Goal: Information Seeking & Learning: Check status

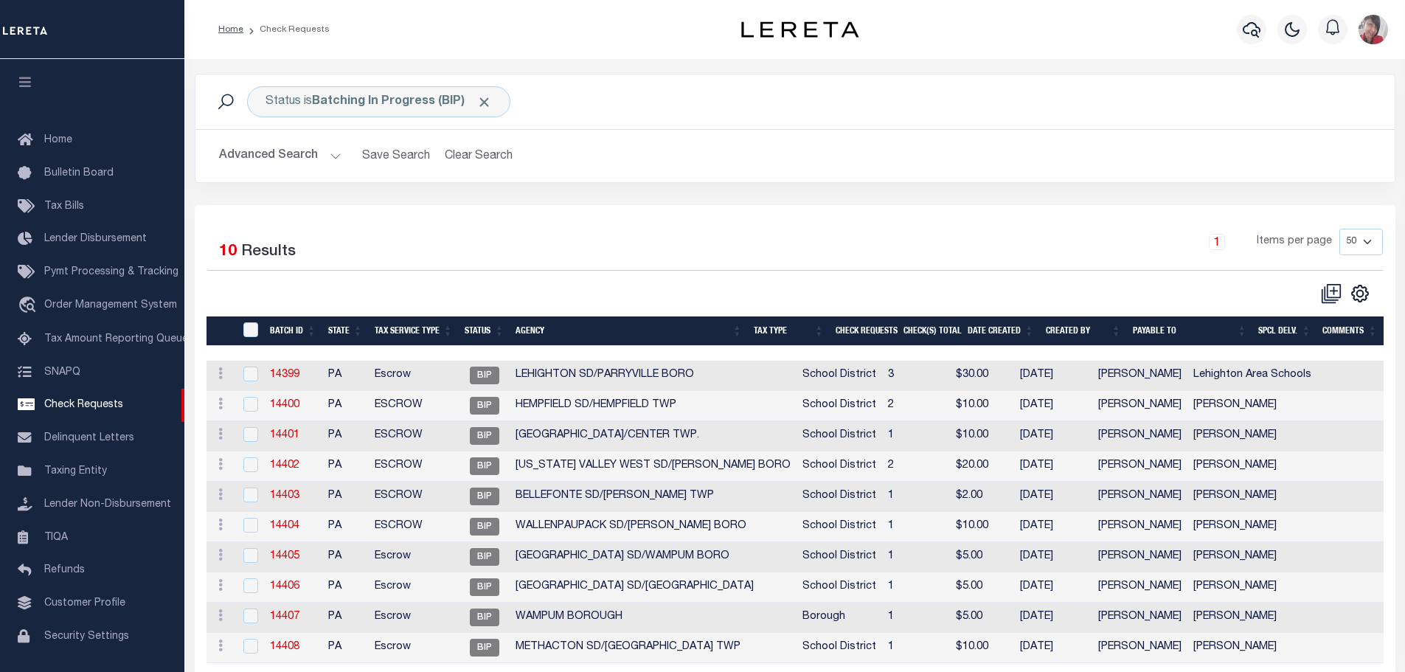
select select "50"
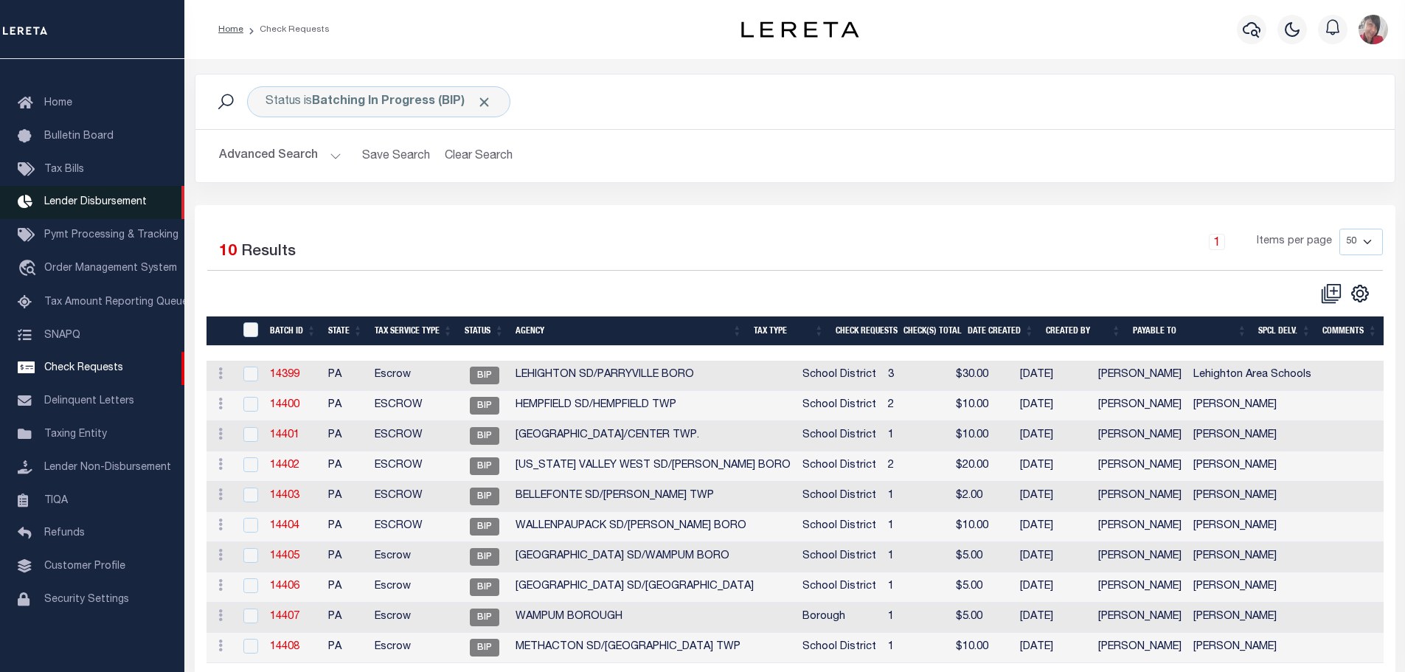
click at [74, 198] on span "Lender Disbursement" at bounding box center [95, 202] width 102 height 10
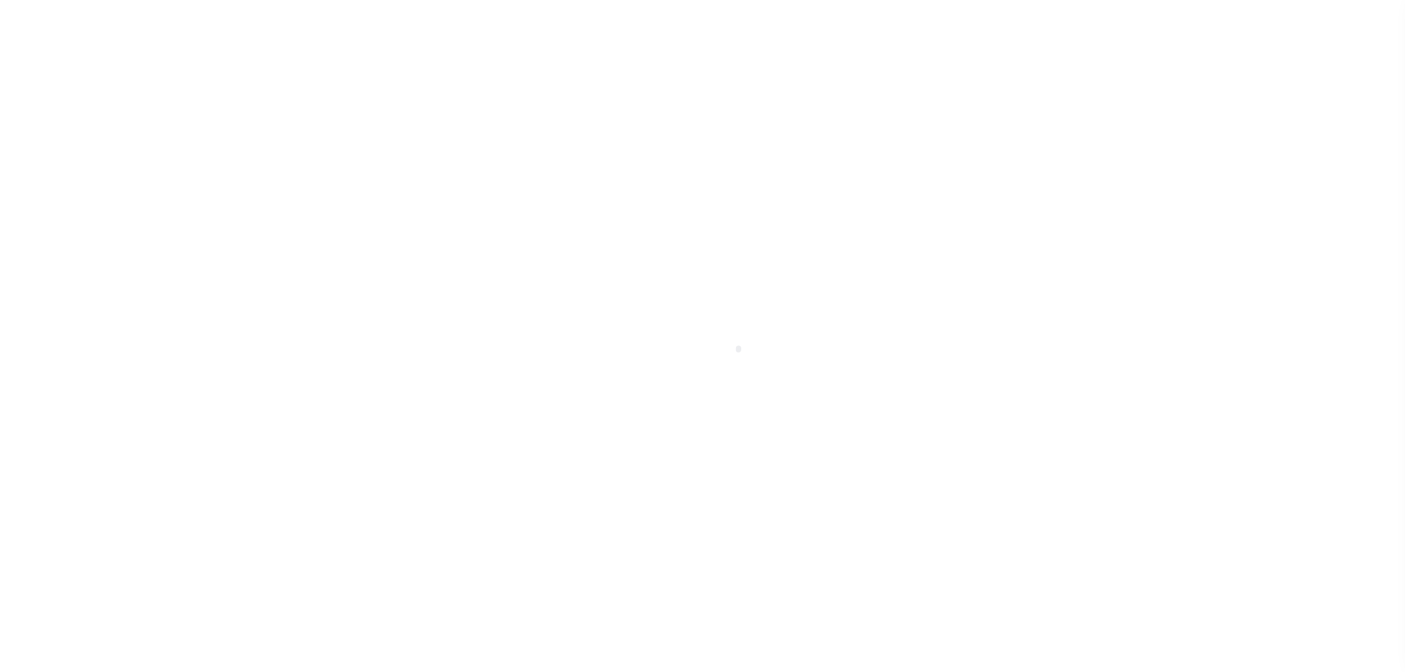
scroll to position [26, 0]
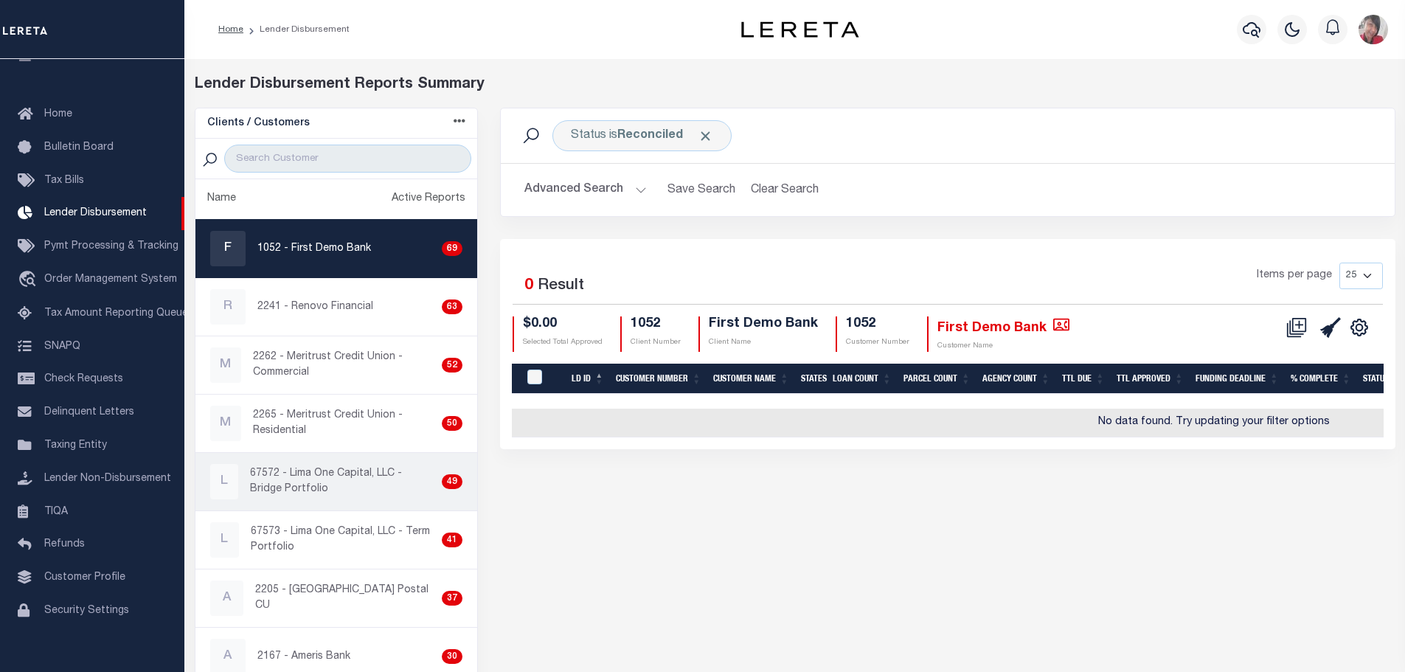
click at [330, 486] on p "67572 - Lima One Capital, LLC - Bridge Portfolio" at bounding box center [343, 481] width 186 height 31
checkbox input "true"
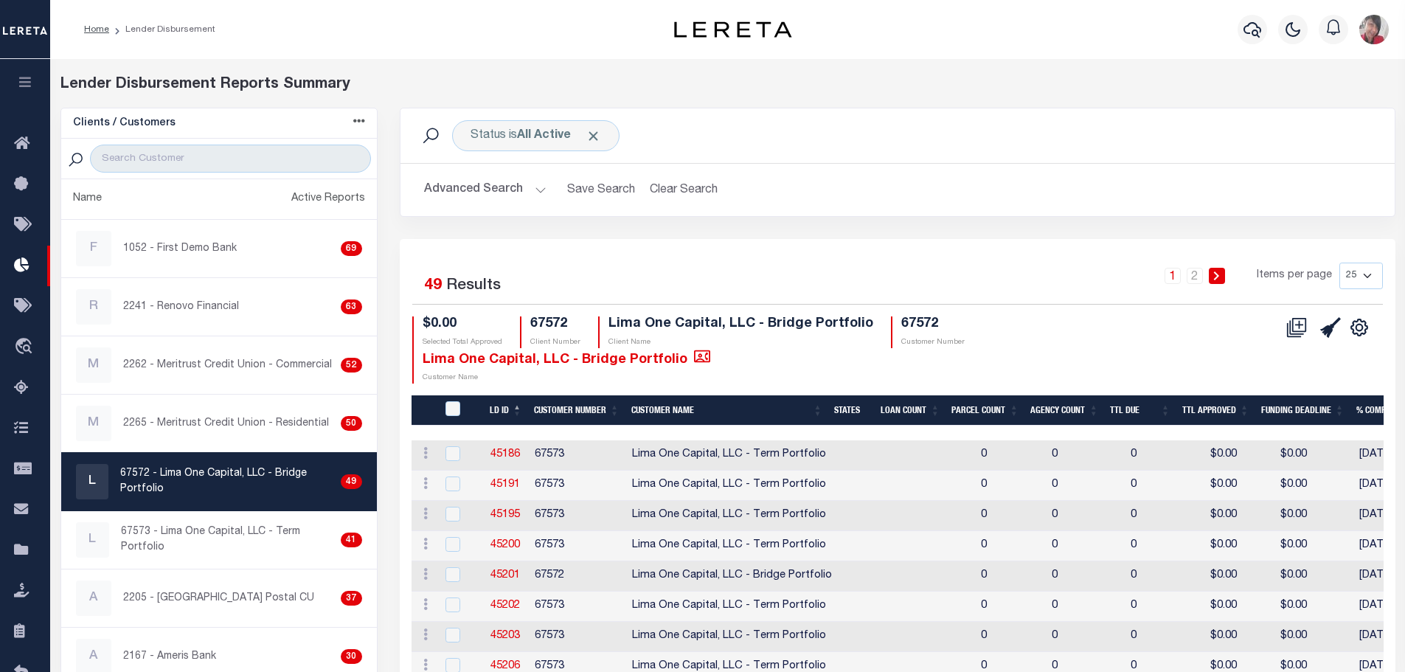
click at [1374, 273] on select "25 50 100 200" at bounding box center [1361, 276] width 44 height 27
select select "200"
click at [1339, 263] on select "25 50 100 200" at bounding box center [1361, 276] width 44 height 27
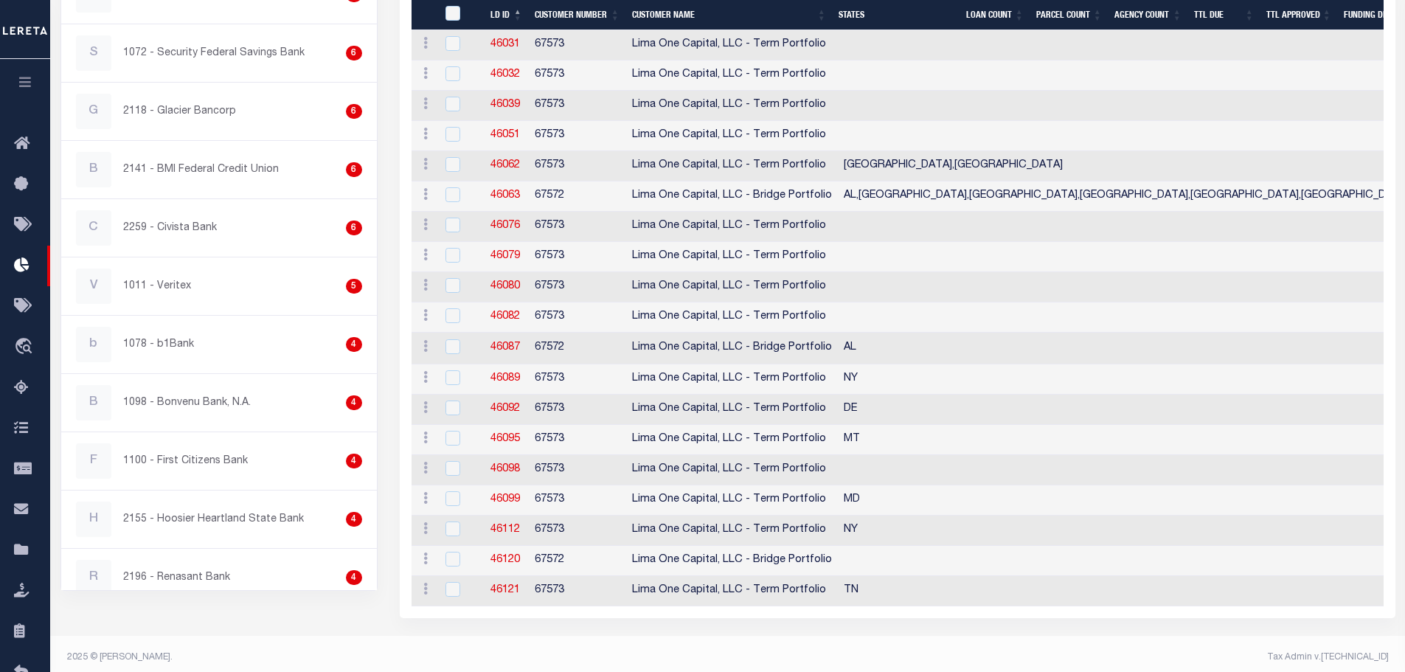
scroll to position [1318, 0]
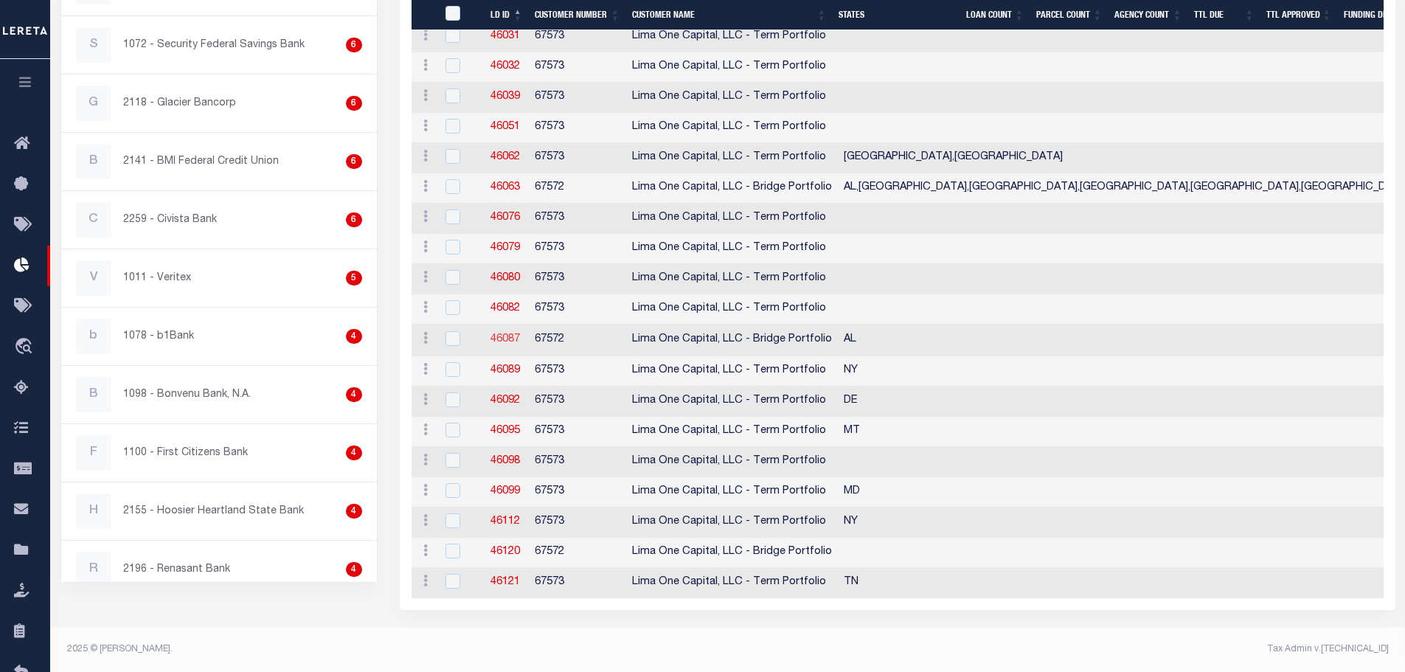
click at [503, 334] on link "46087" at bounding box center [504, 339] width 29 height 10
checkbox input "true"
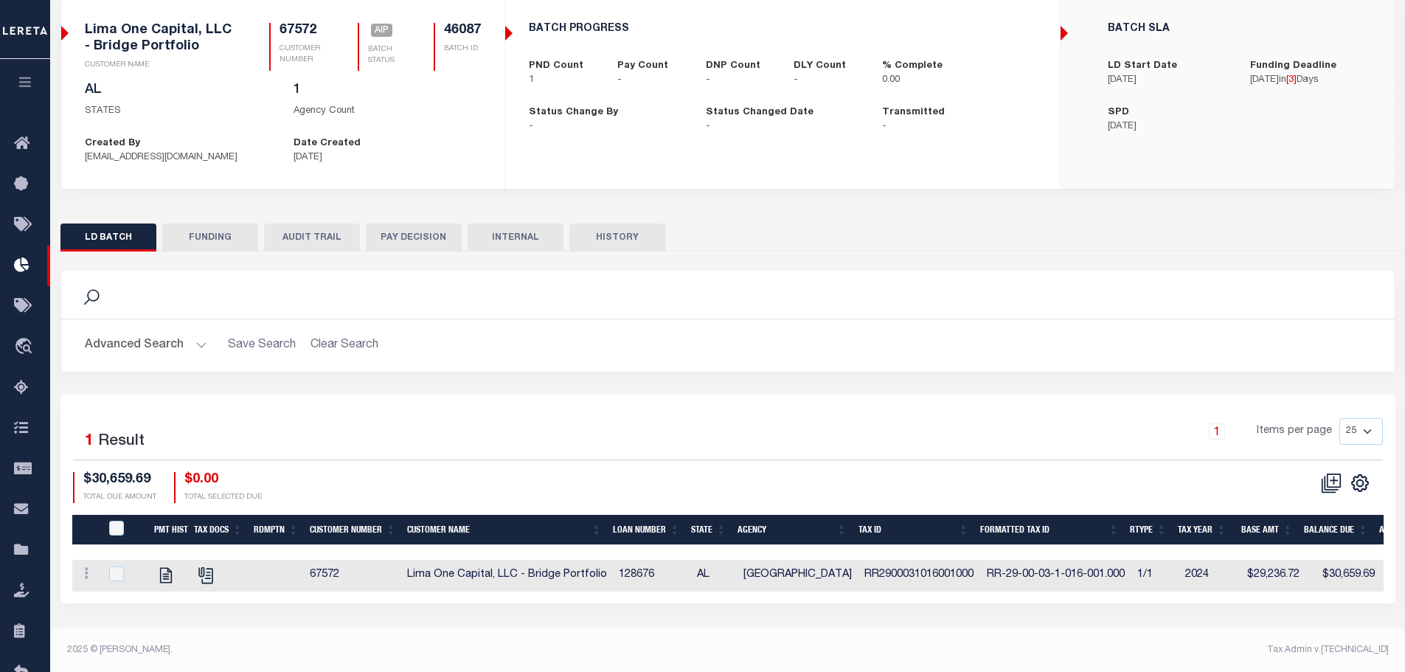
scroll to position [110, 0]
checkbox input "true"
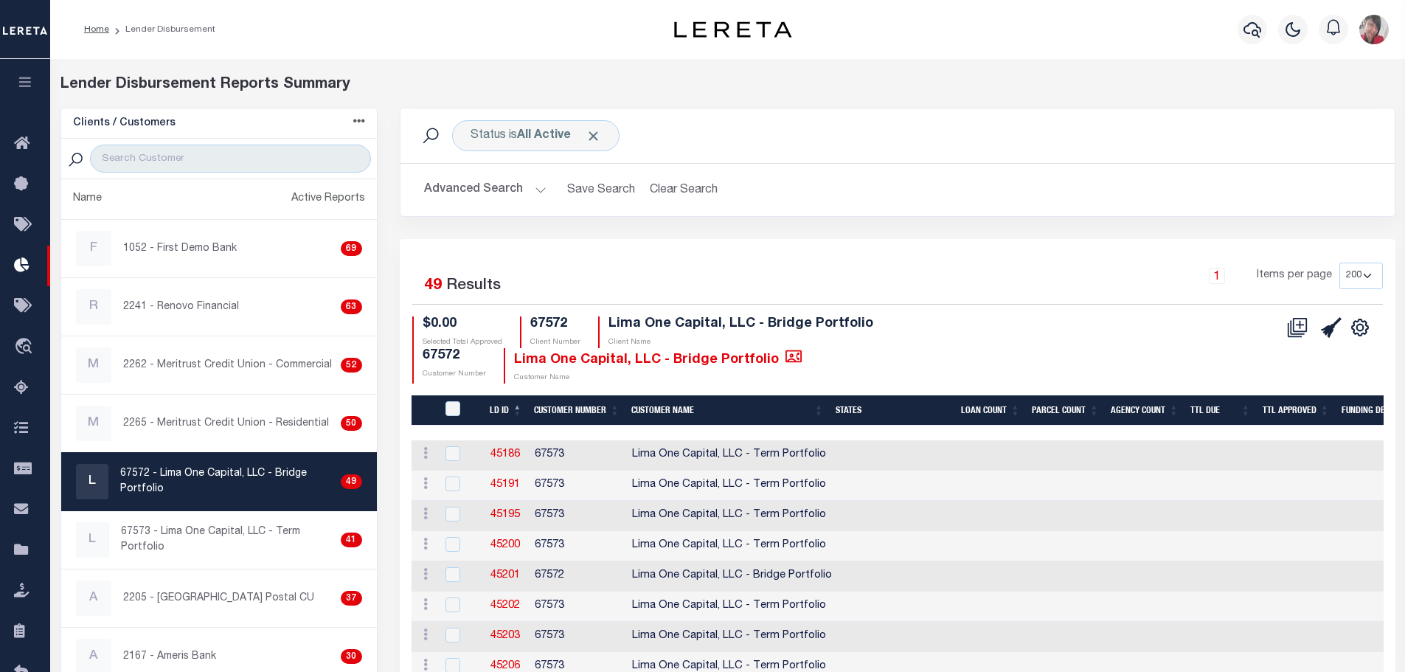
click at [29, 80] on icon "button" at bounding box center [25, 81] width 17 height 13
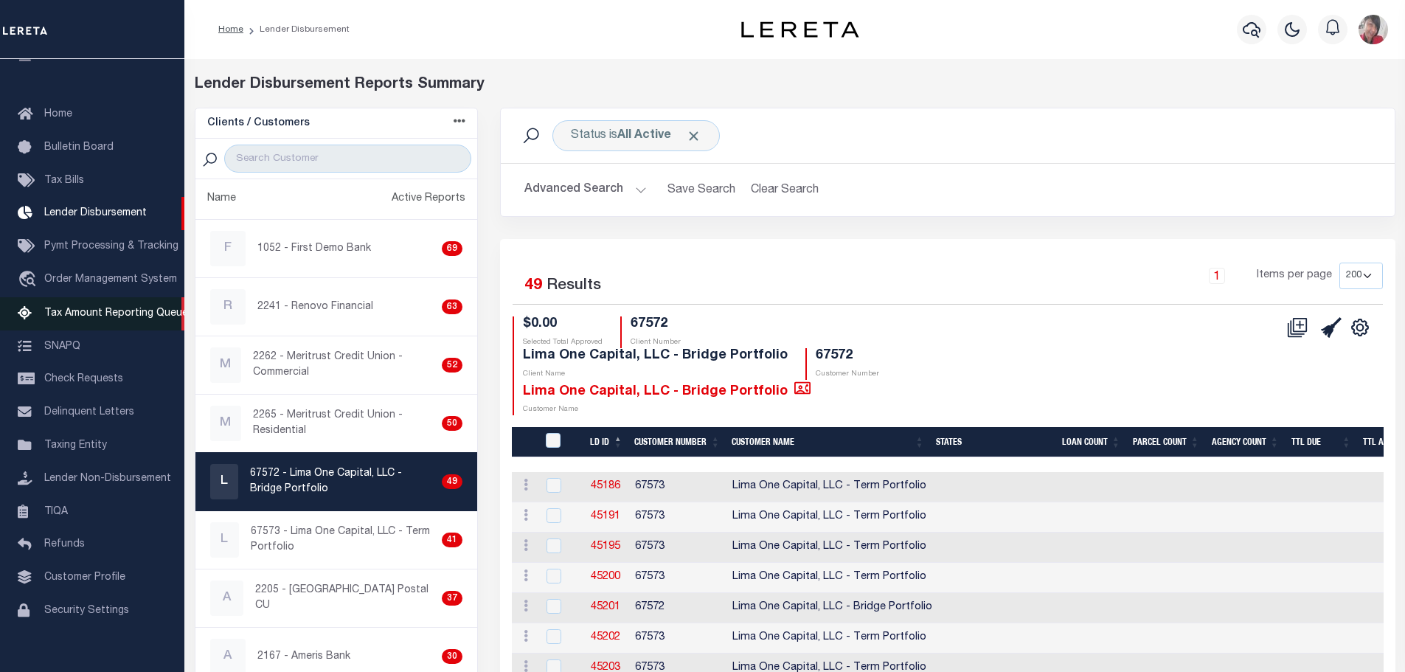
click at [100, 311] on span "Tax Amount Reporting Queue" at bounding box center [116, 313] width 144 height 10
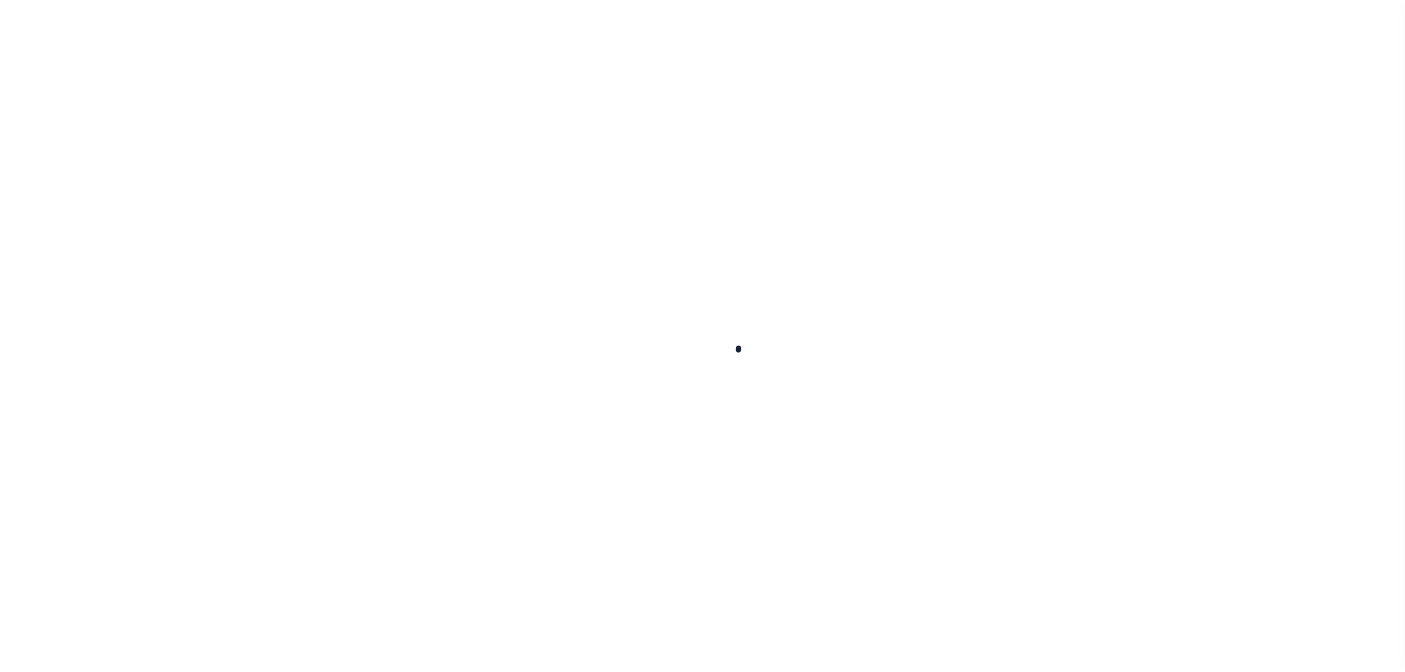
select select "100"
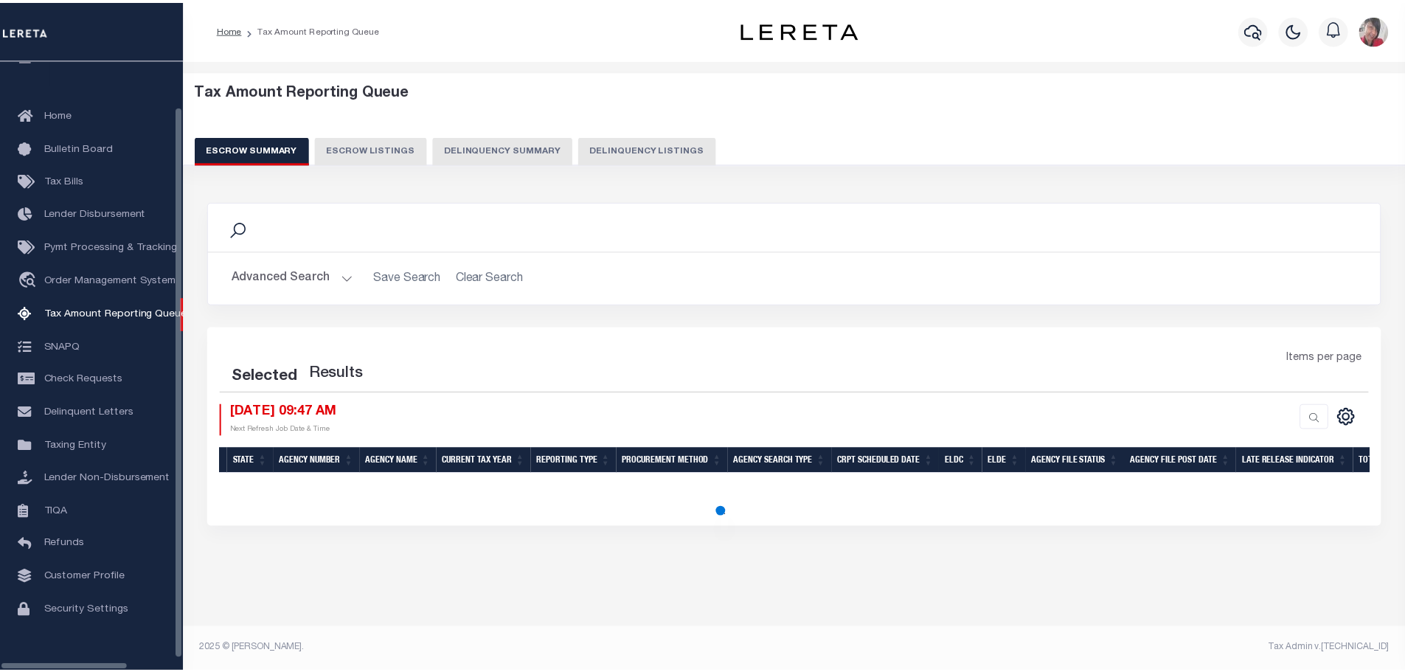
scroll to position [46, 0]
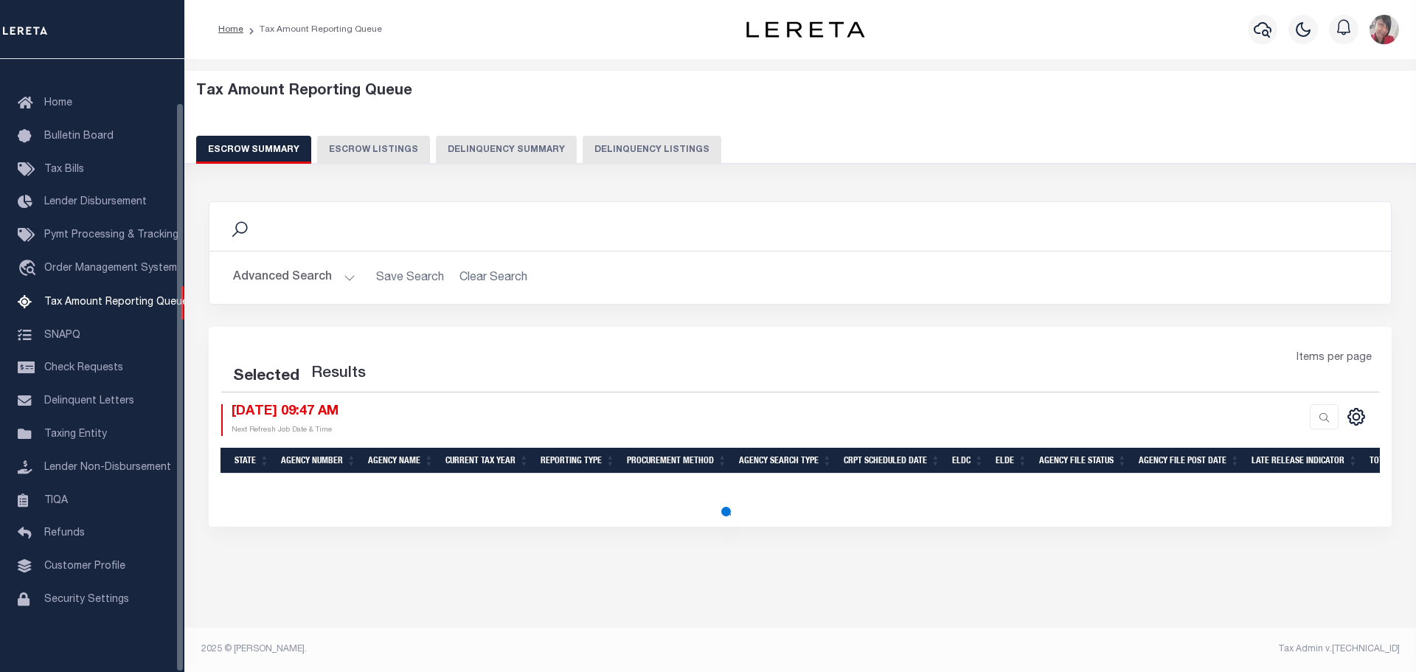
select select "100"
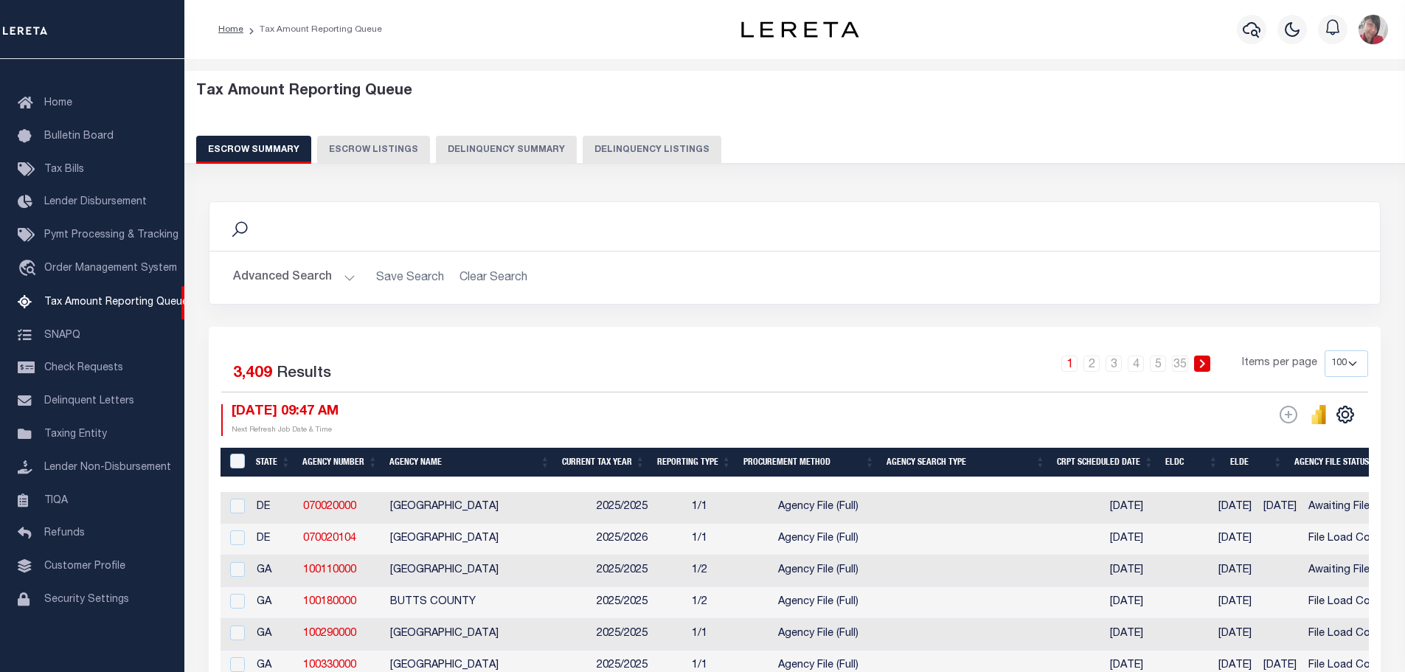
click at [530, 155] on button "Delinquency Summary" at bounding box center [506, 150] width 141 height 28
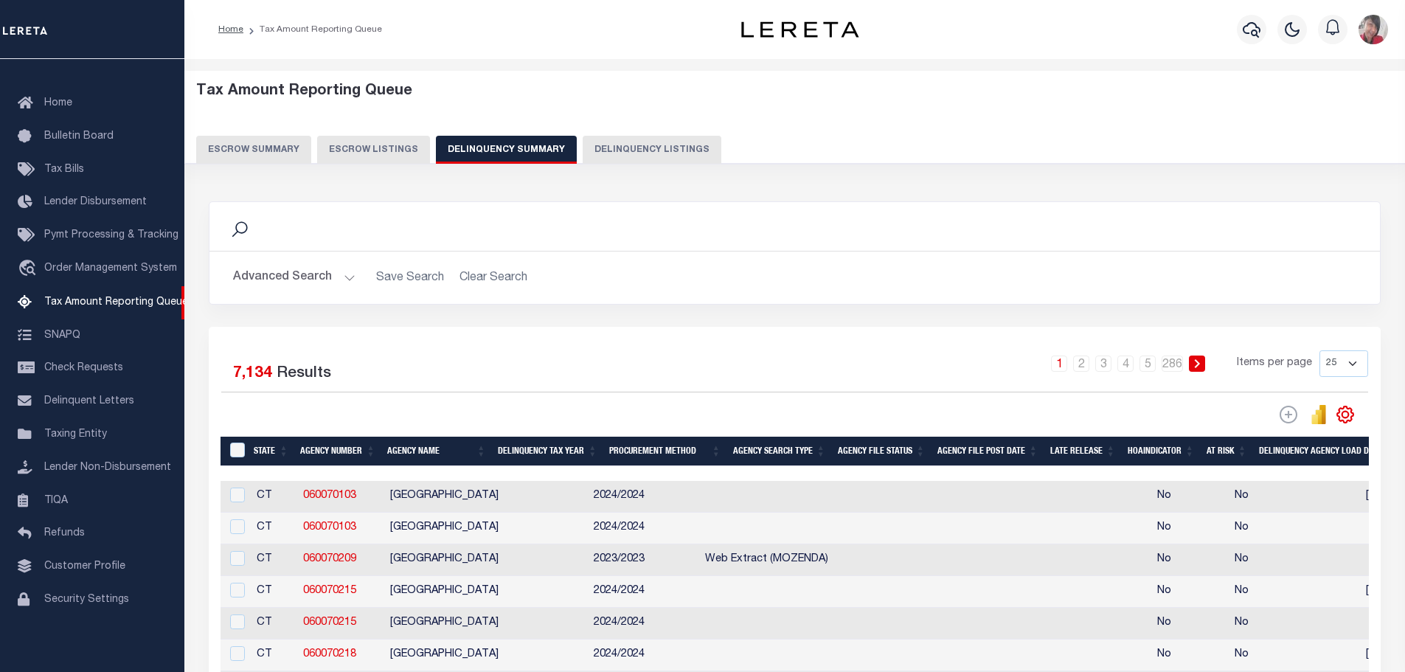
click at [626, 149] on button "Delinquency Listings" at bounding box center [652, 150] width 139 height 28
select select
select select "100"
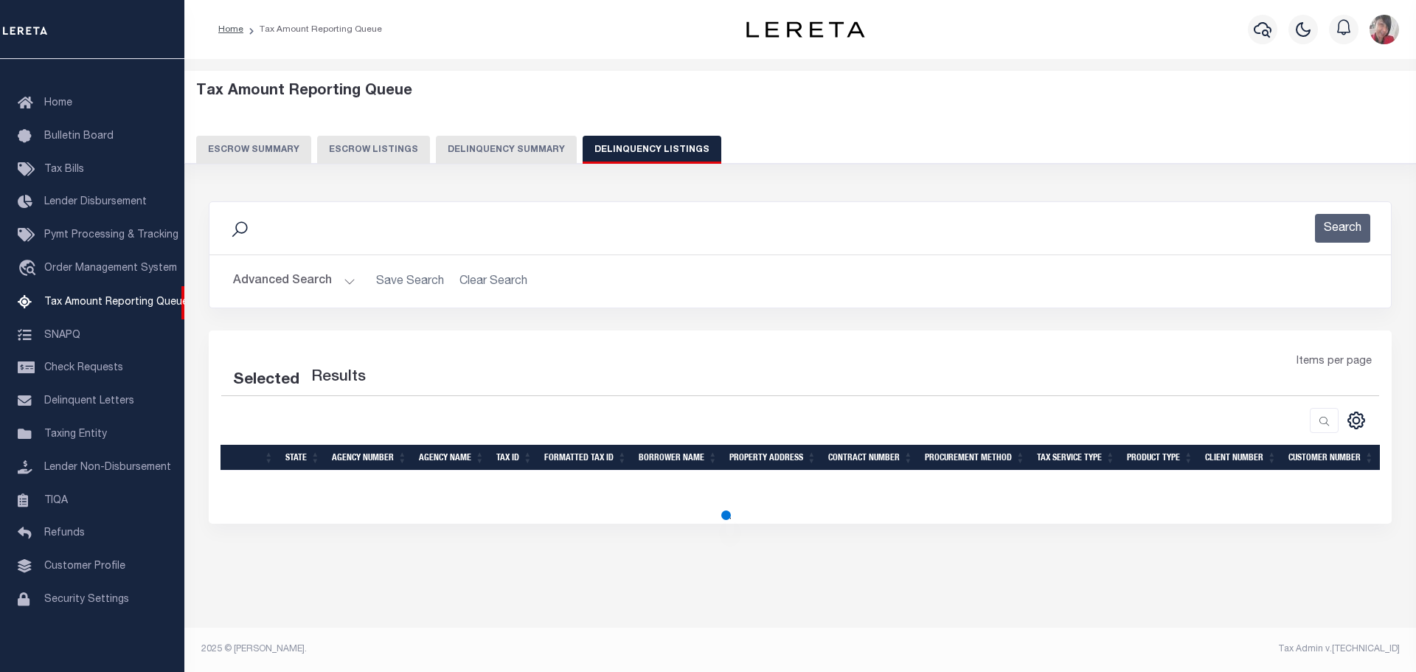
select select "100"
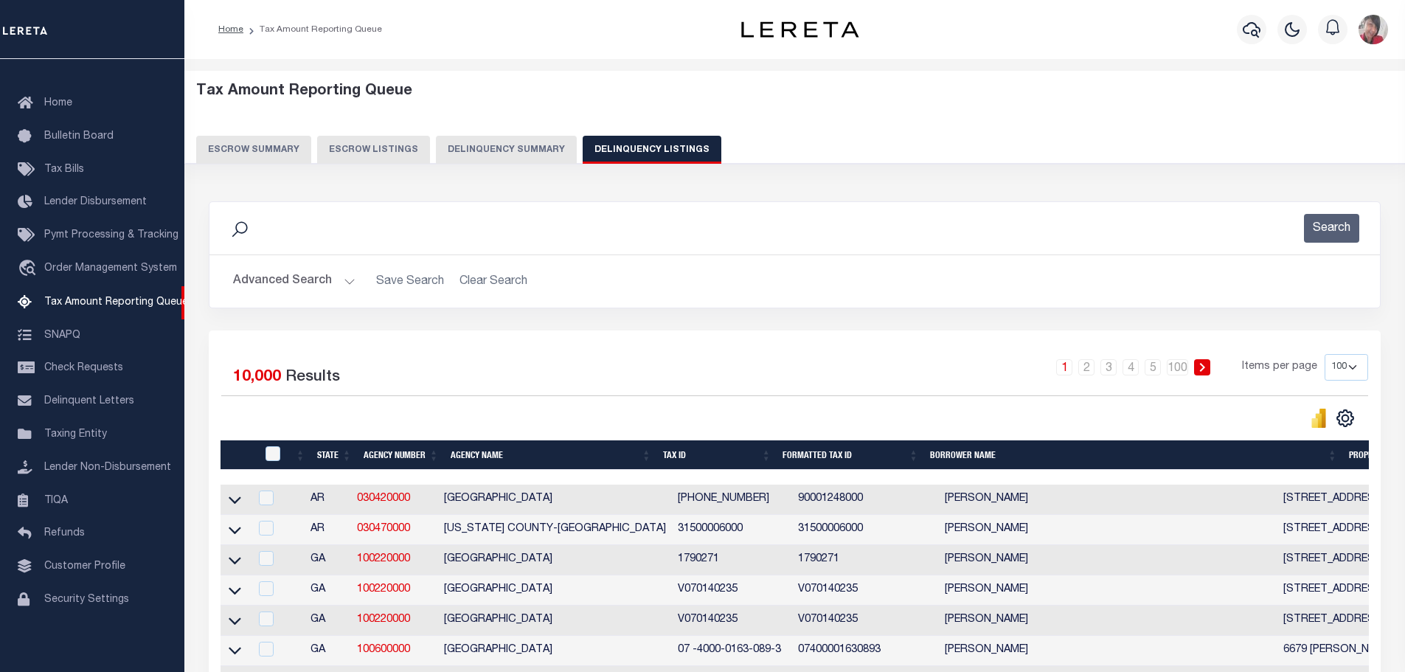
click at [349, 284] on button "Advanced Search" at bounding box center [294, 281] width 122 height 29
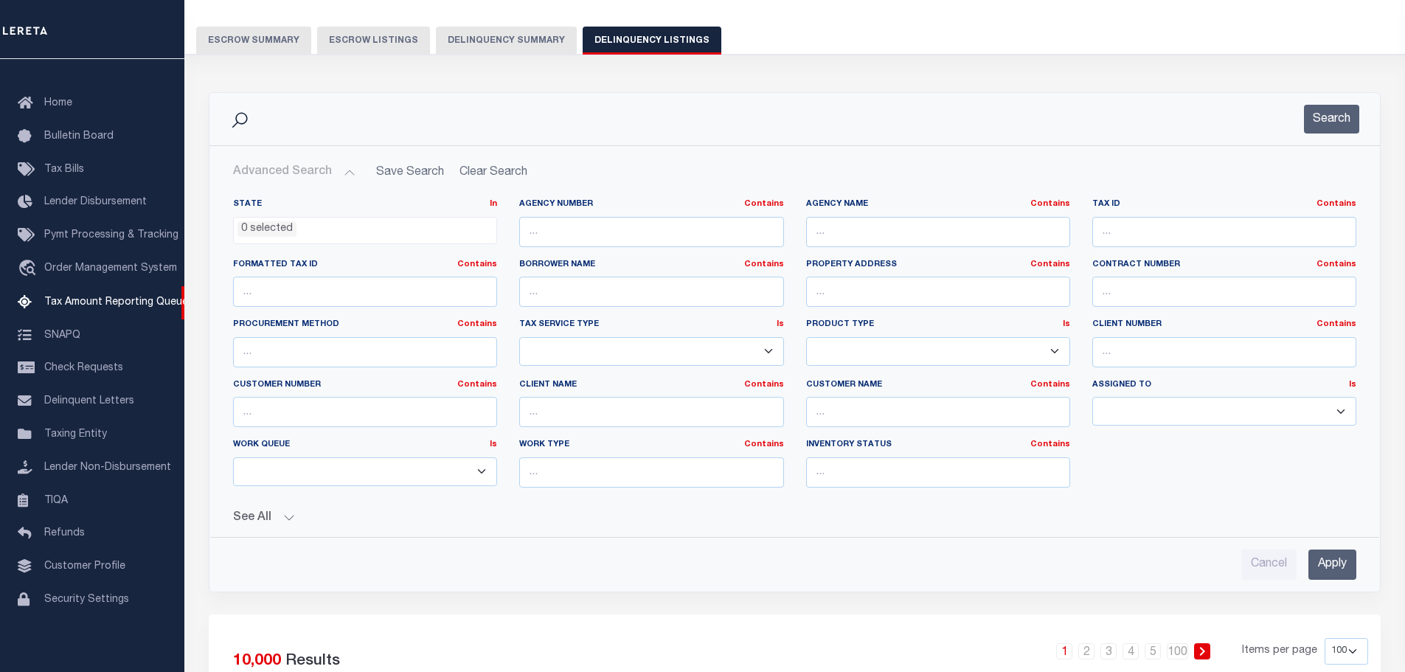
scroll to position [147, 0]
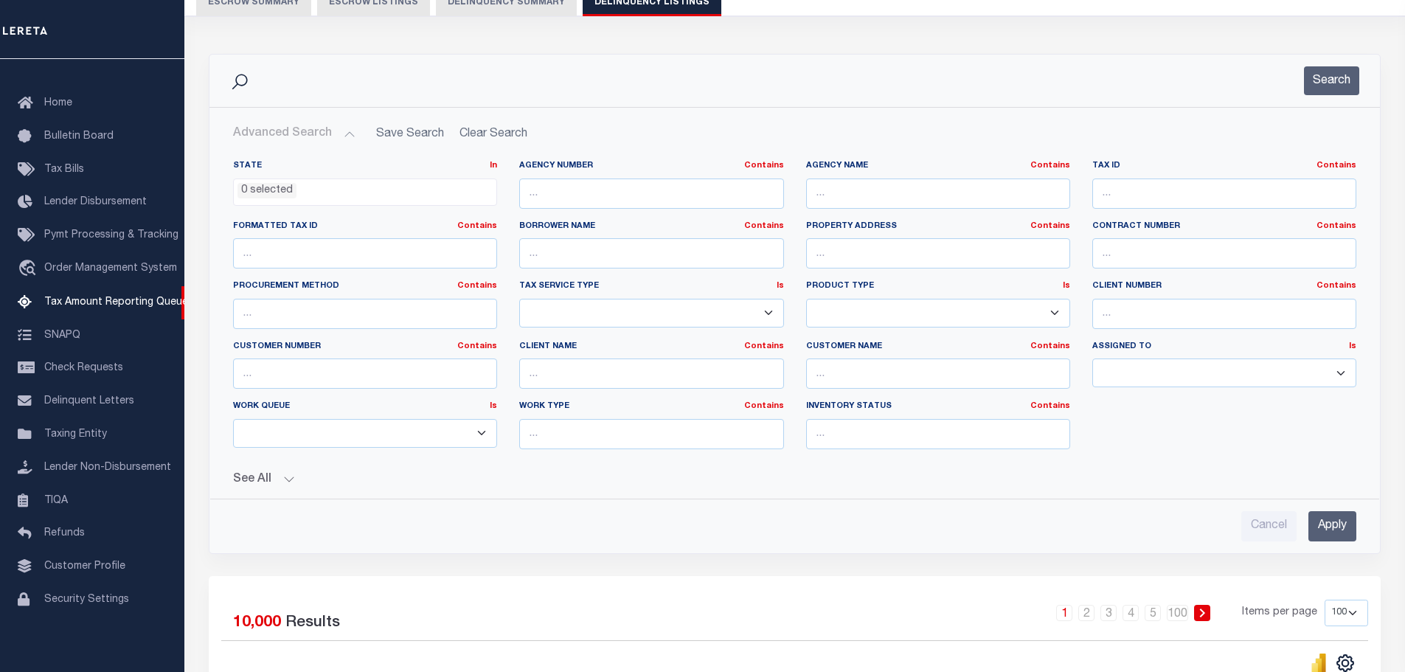
click at [282, 477] on button "See All" at bounding box center [794, 480] width 1123 height 14
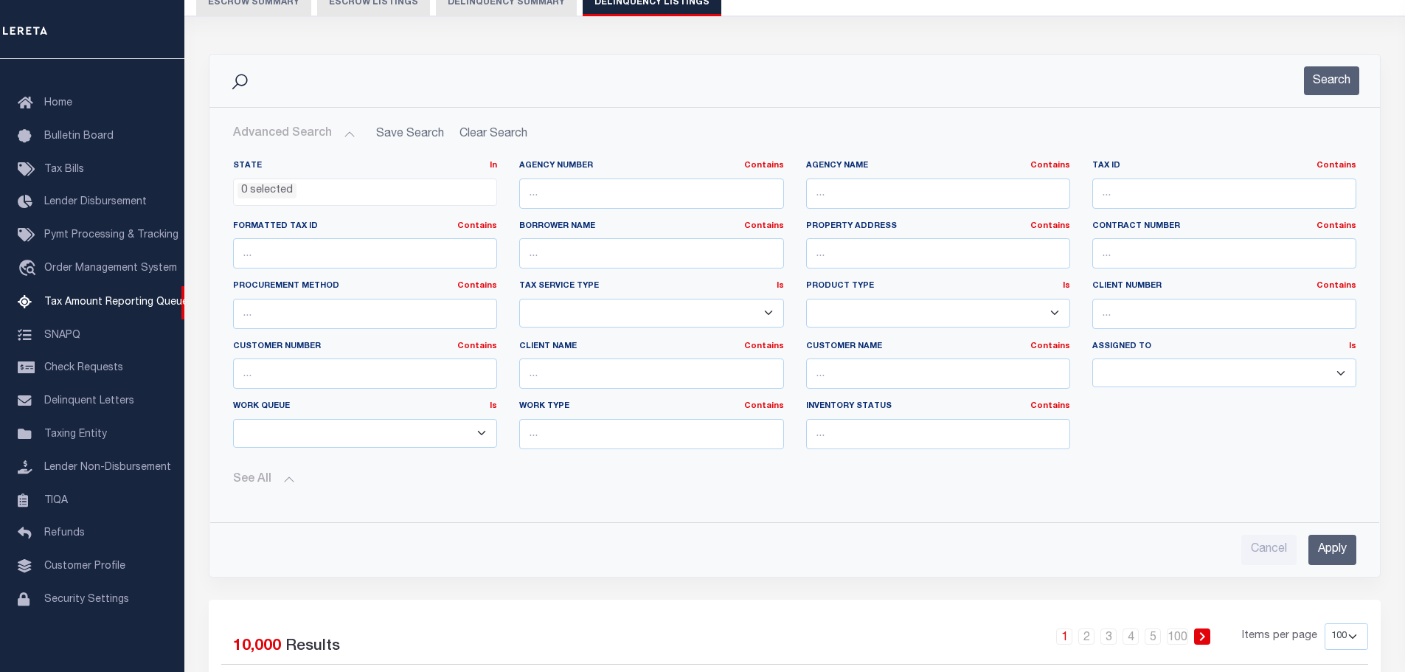
click at [287, 481] on button "See All" at bounding box center [794, 480] width 1123 height 14
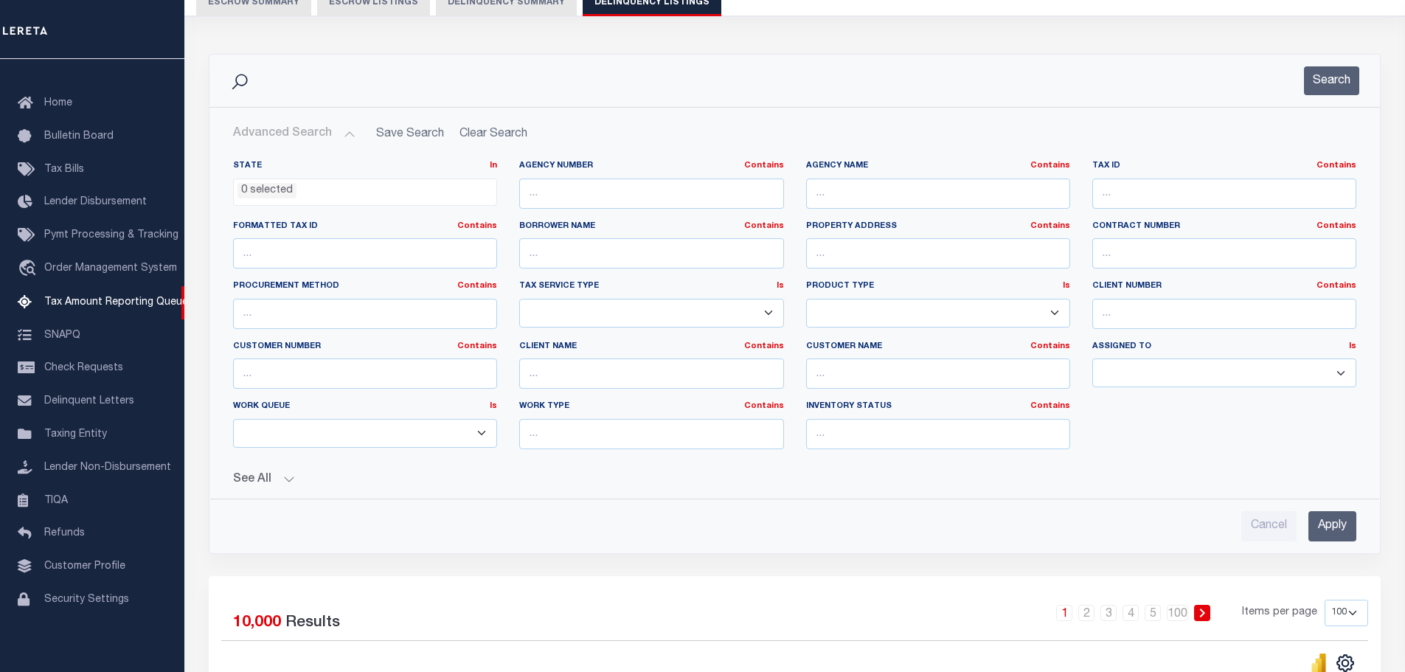
click at [260, 188] on li "0 selected" at bounding box center [266, 191] width 59 height 16
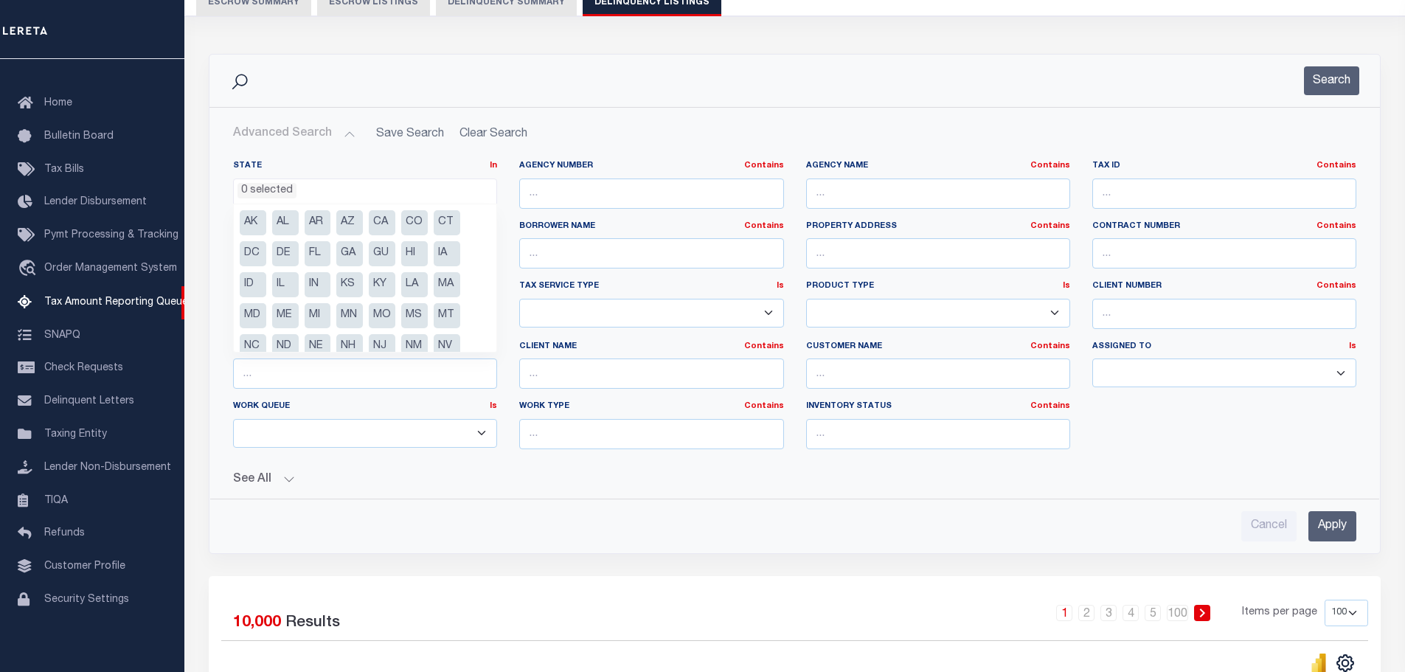
scroll to position [74, 0]
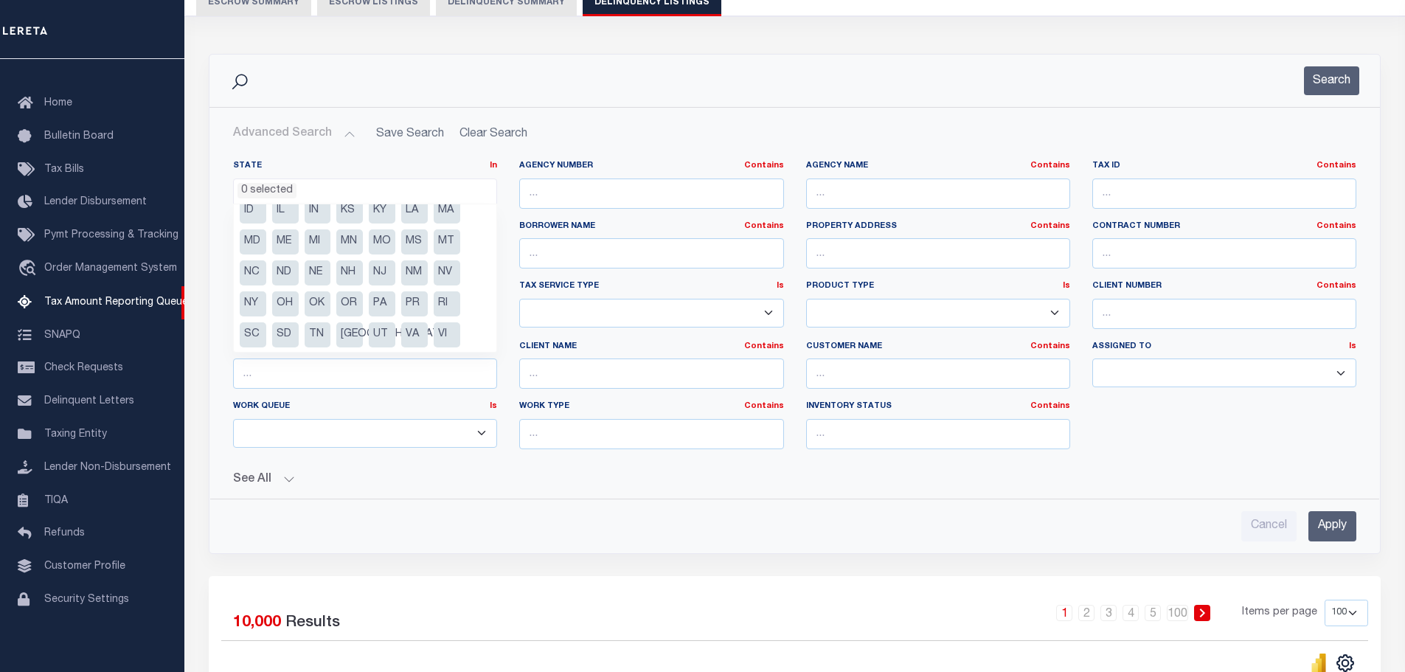
click at [253, 305] on li "NY" at bounding box center [253, 303] width 27 height 25
select select "NY"
click at [1334, 525] on input "Apply" at bounding box center [1332, 526] width 48 height 30
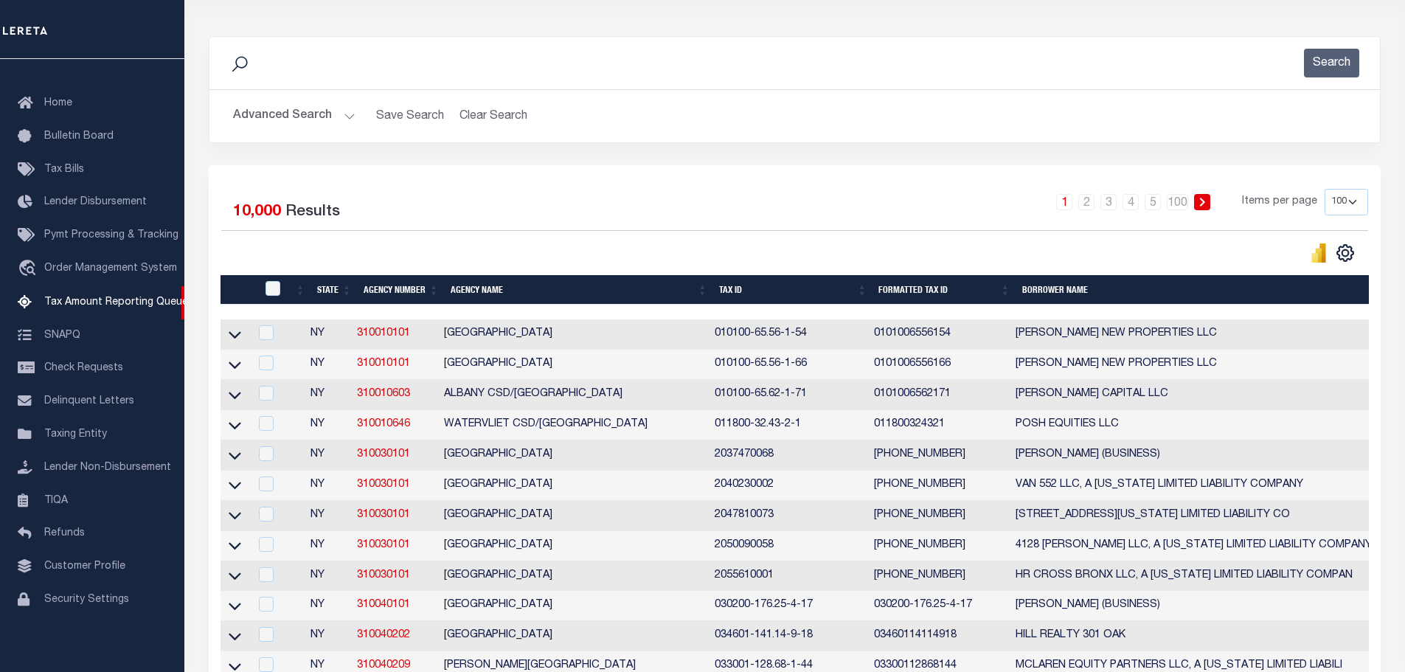
scroll to position [86, 0]
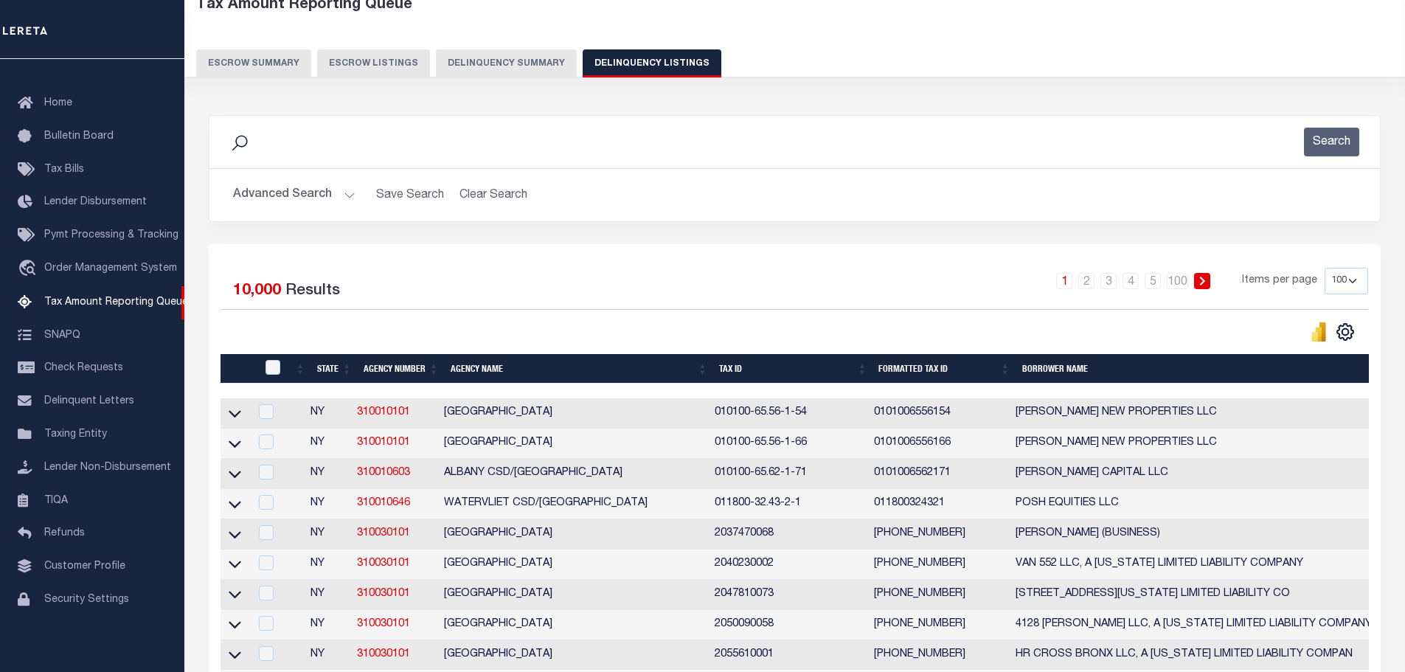
click at [1355, 284] on select "10 25 50 100 500" at bounding box center [1346, 281] width 44 height 27
select select "500"
click at [1324, 268] on select "10 25 50 100 500" at bounding box center [1346, 281] width 44 height 27
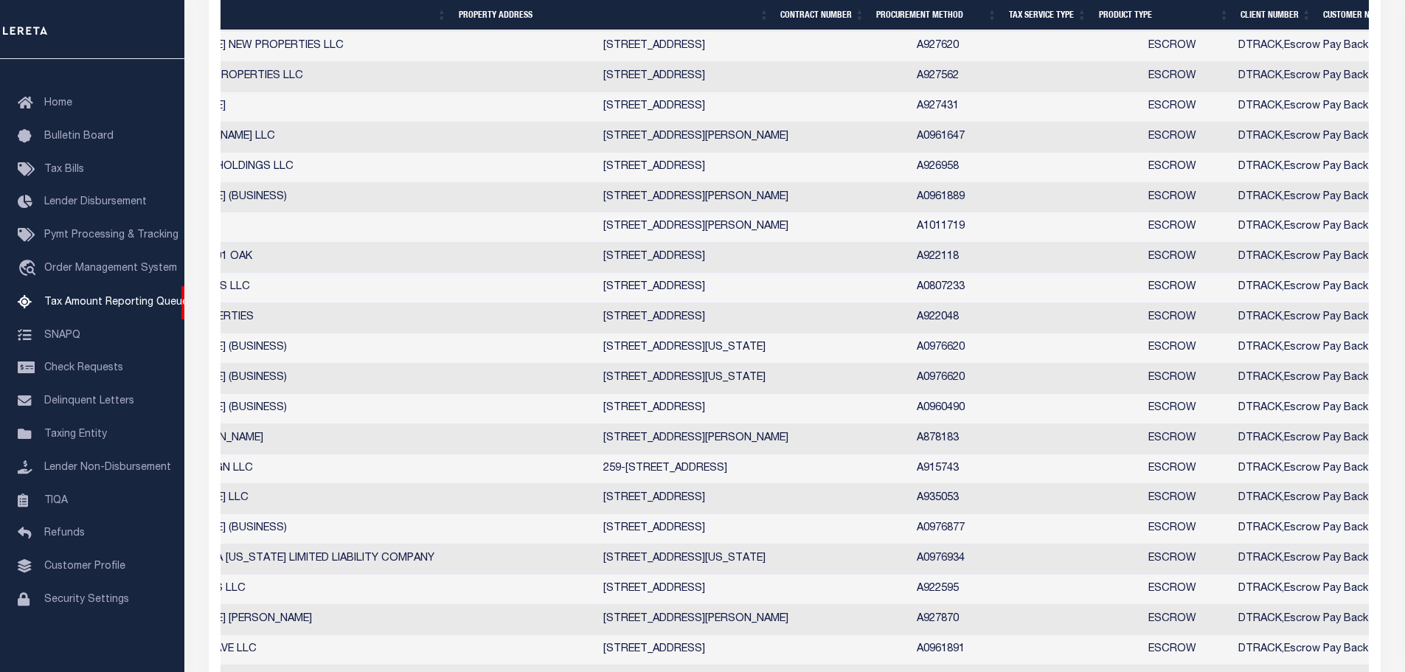
scroll to position [0, 1078]
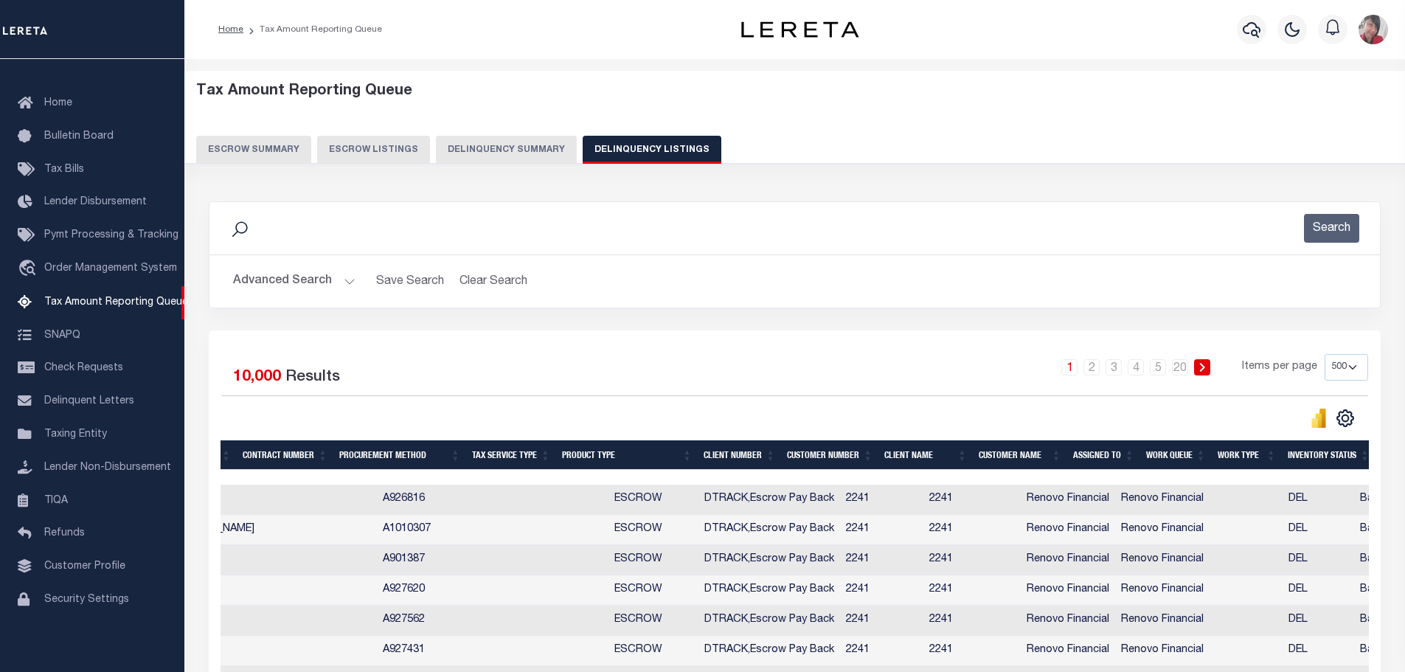
click at [348, 281] on button "Advanced Search" at bounding box center [294, 281] width 122 height 29
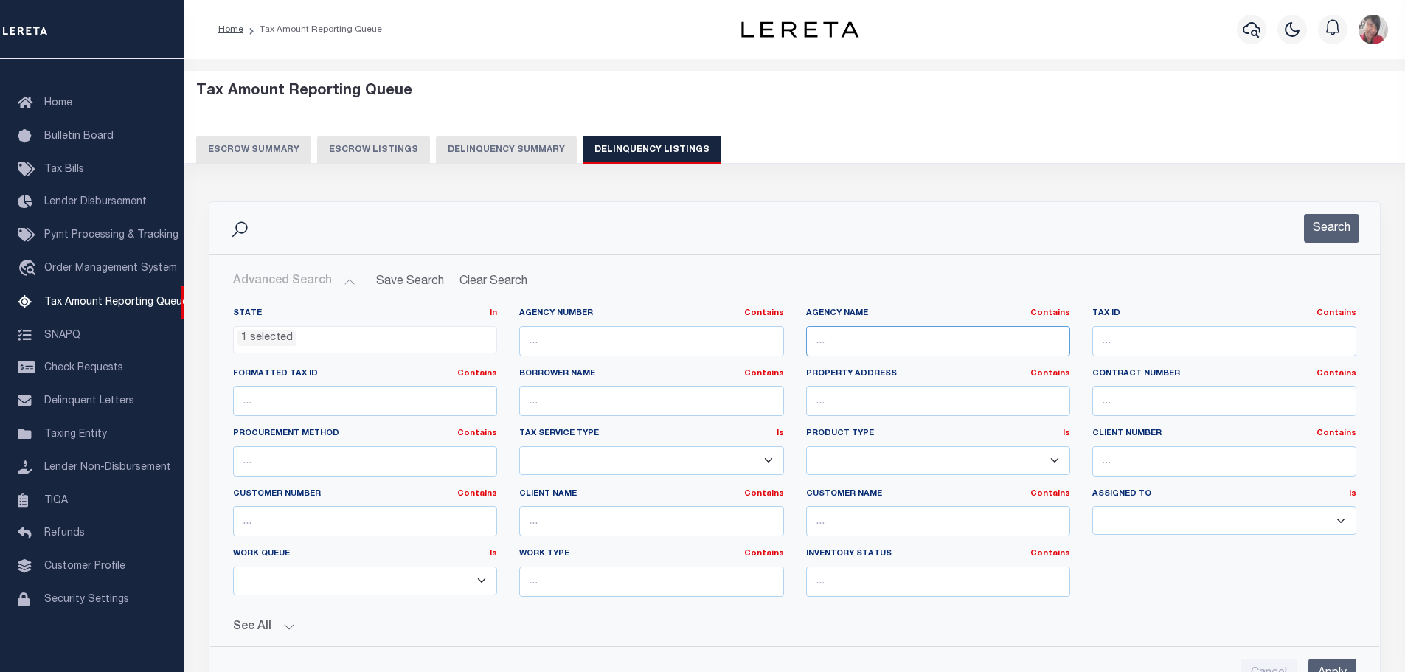
click at [865, 334] on input "text" at bounding box center [938, 341] width 264 height 30
click at [628, 521] on input "text" at bounding box center [651, 521] width 264 height 30
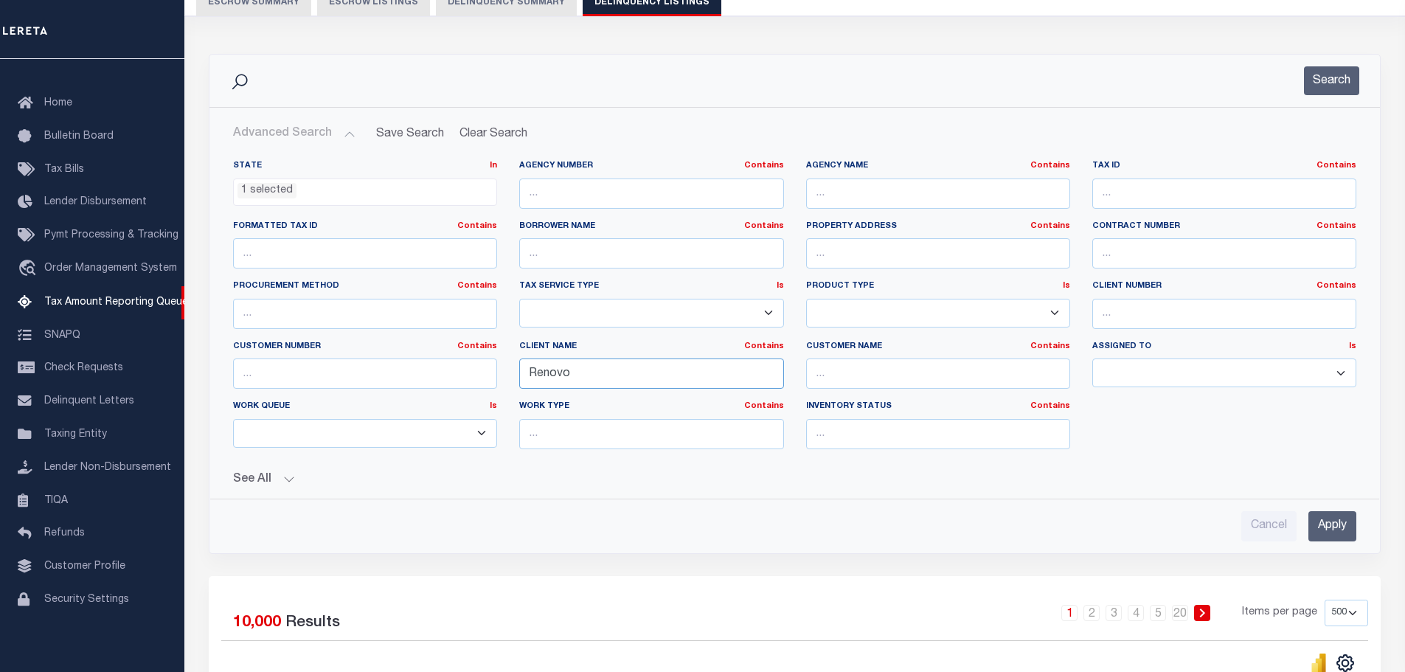
type input "Renovo"
click at [1339, 528] on input "Apply" at bounding box center [1332, 526] width 48 height 30
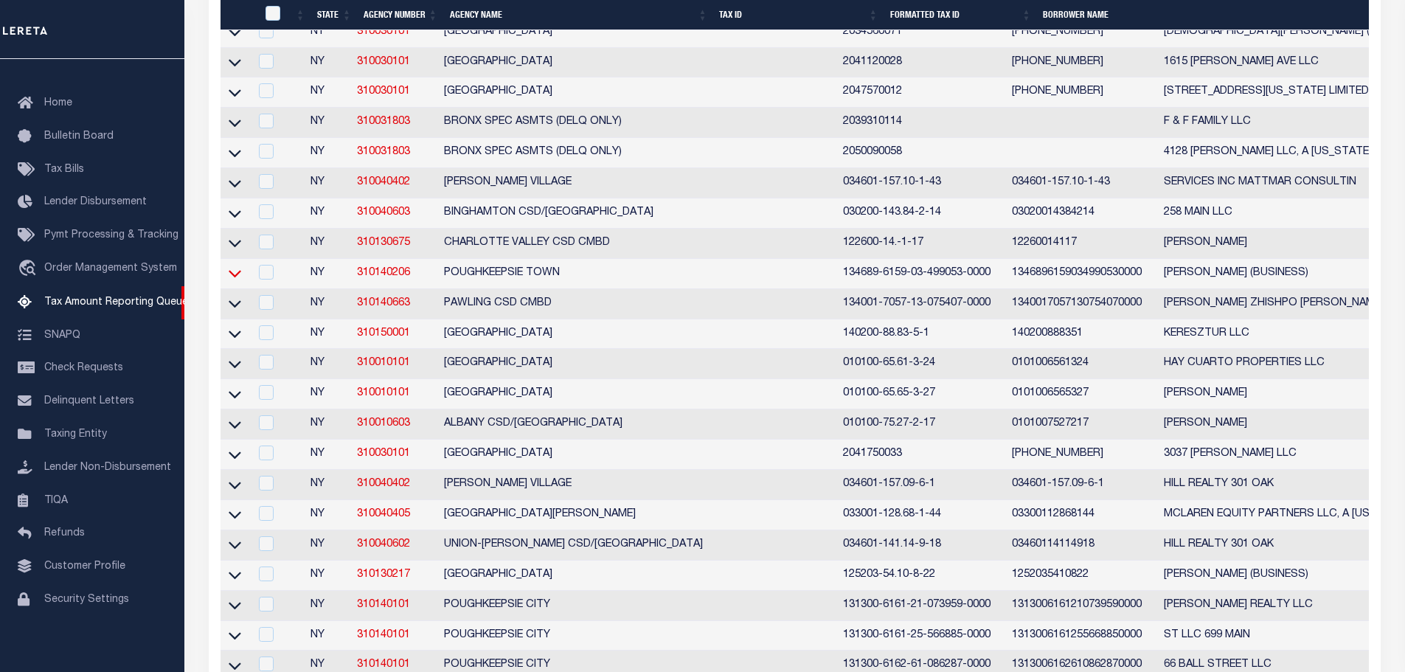
click at [234, 281] on icon at bounding box center [235, 272] width 13 height 15
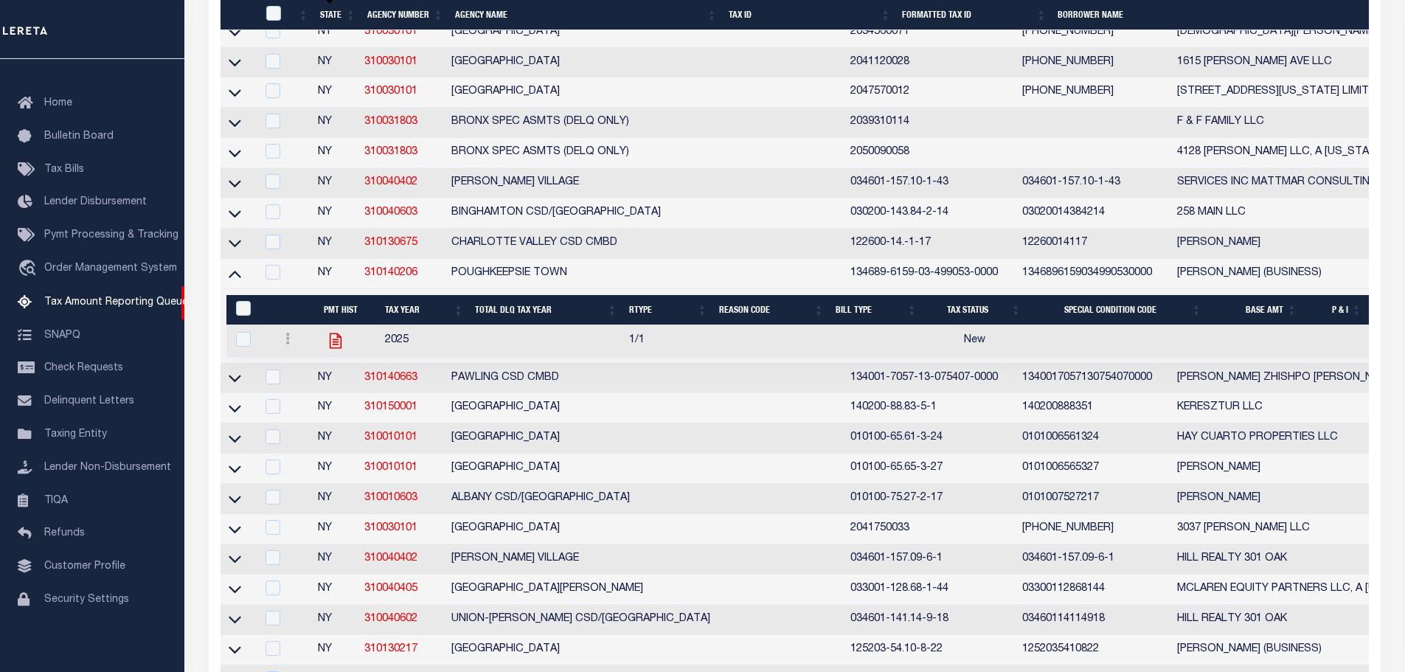
click at [333, 350] on icon "" at bounding box center [335, 340] width 19 height 19
checkbox input "true"
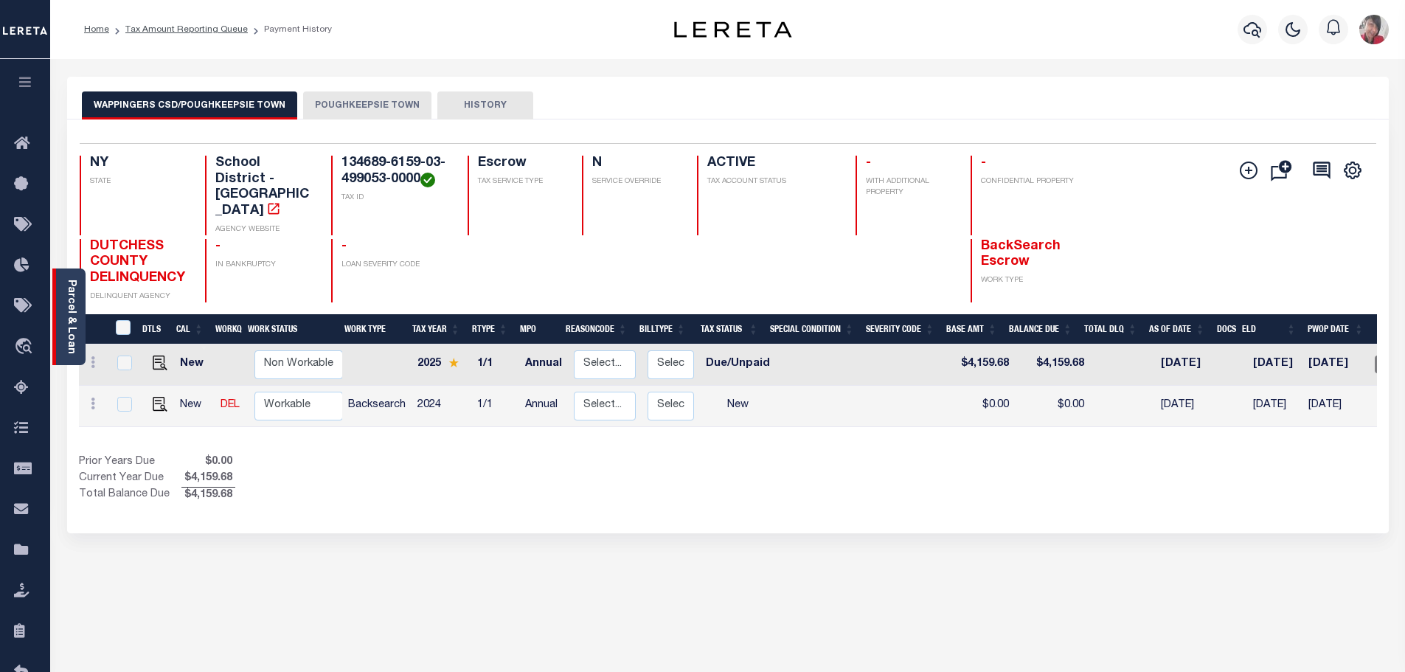
click at [69, 312] on link "Parcel & Loan" at bounding box center [71, 316] width 10 height 74
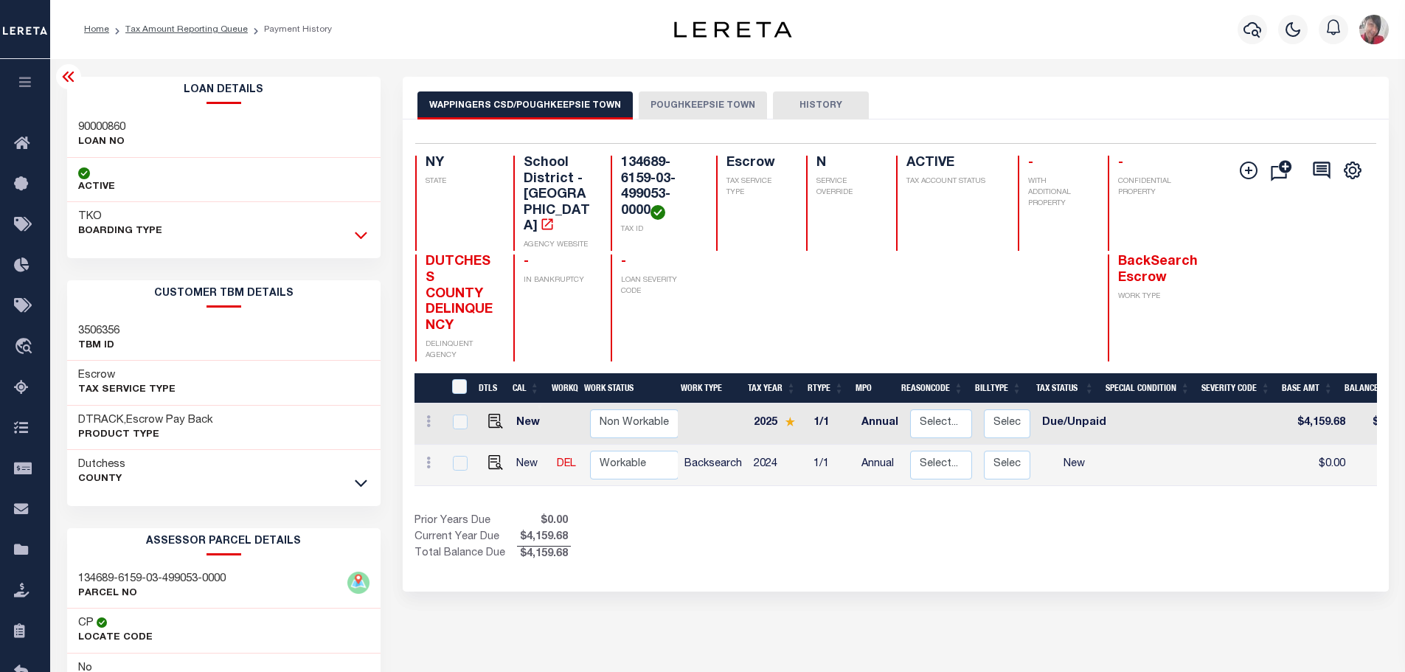
click at [364, 234] on icon at bounding box center [361, 234] width 13 height 15
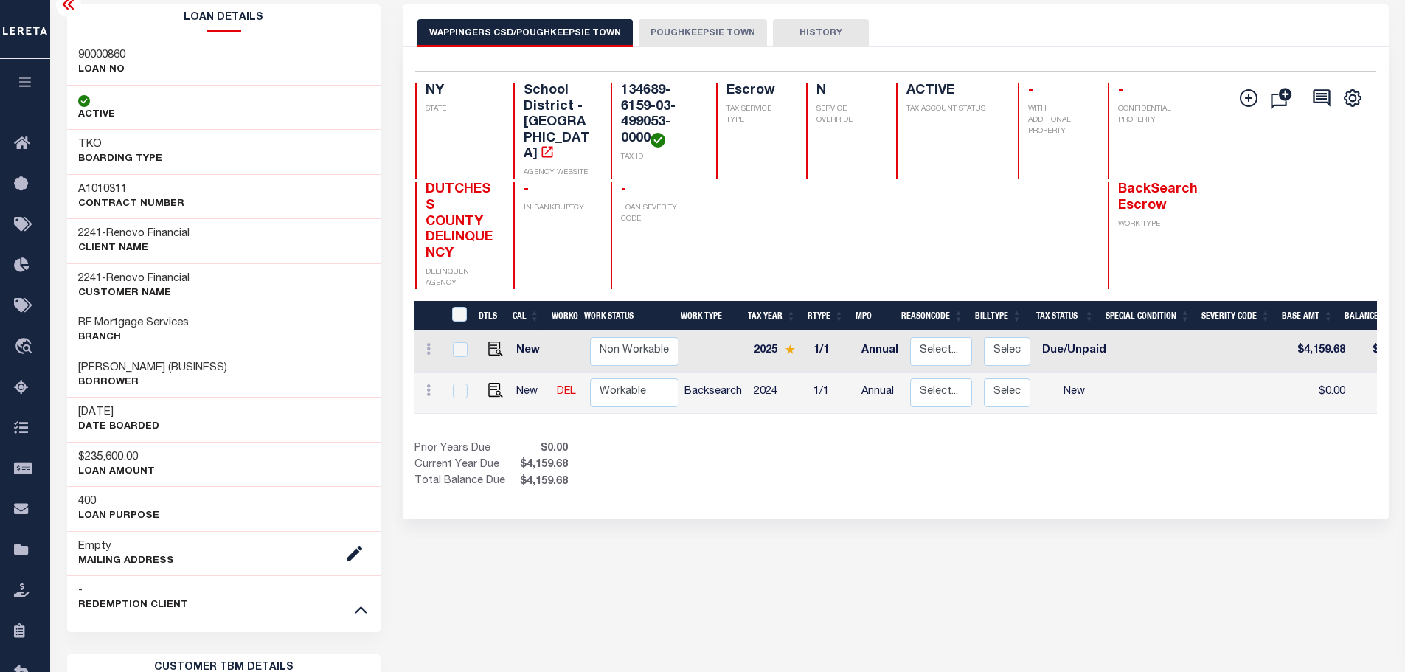
scroll to position [74, 0]
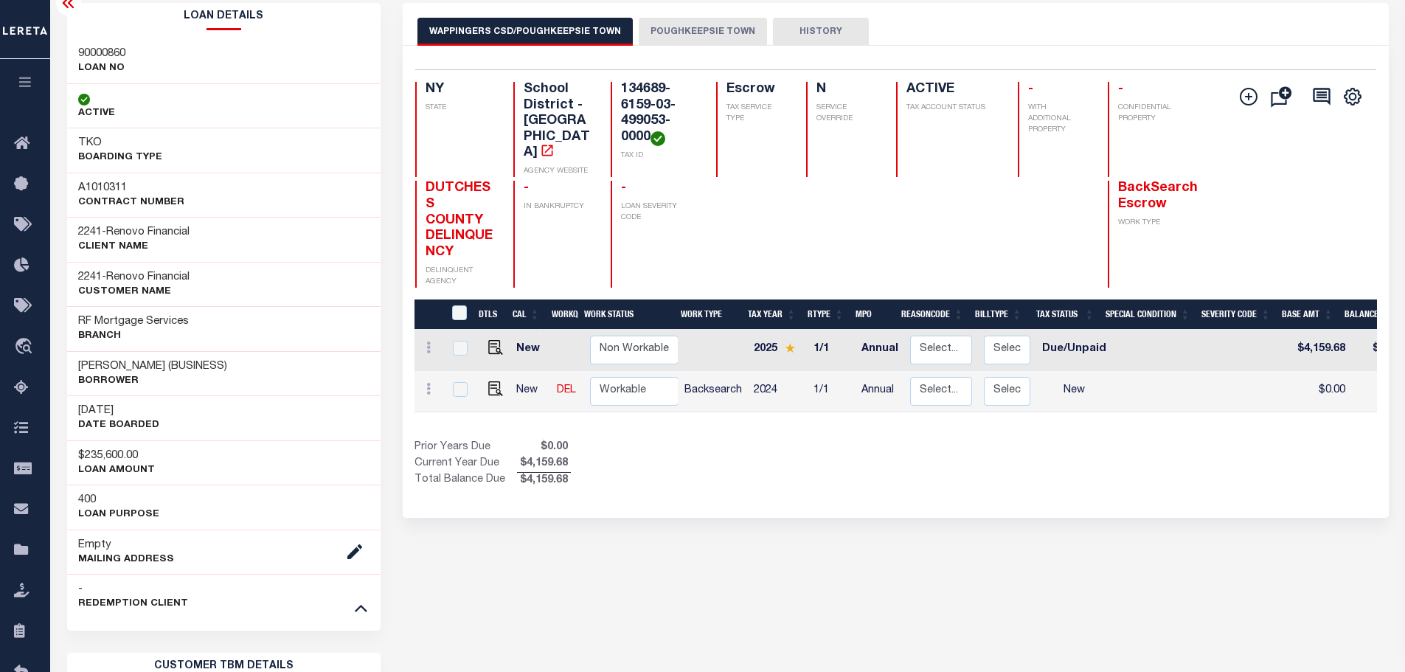
click at [711, 33] on button "POUGHKEEPSIE TOWN" at bounding box center [703, 32] width 128 height 28
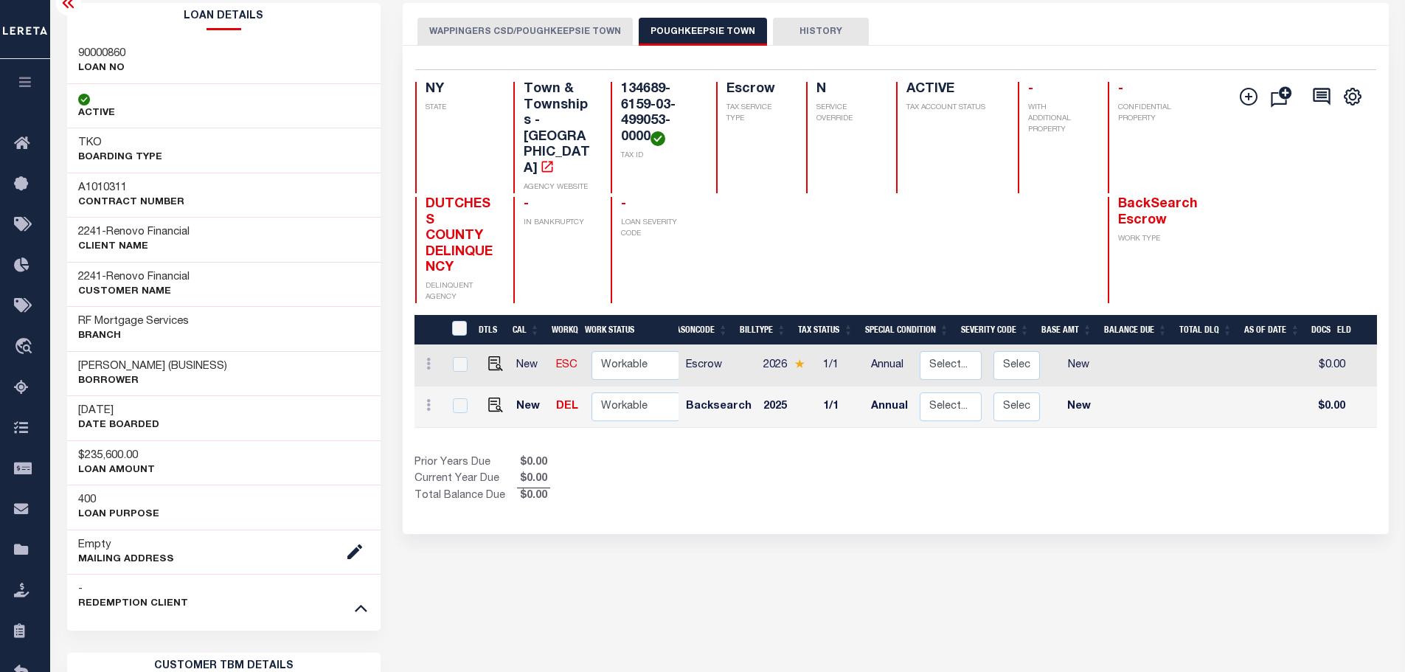
scroll to position [0, 0]
click at [543, 32] on button "WAPPINGERS CSD/POUGHKEEPSIE TOWN" at bounding box center [524, 32] width 215 height 28
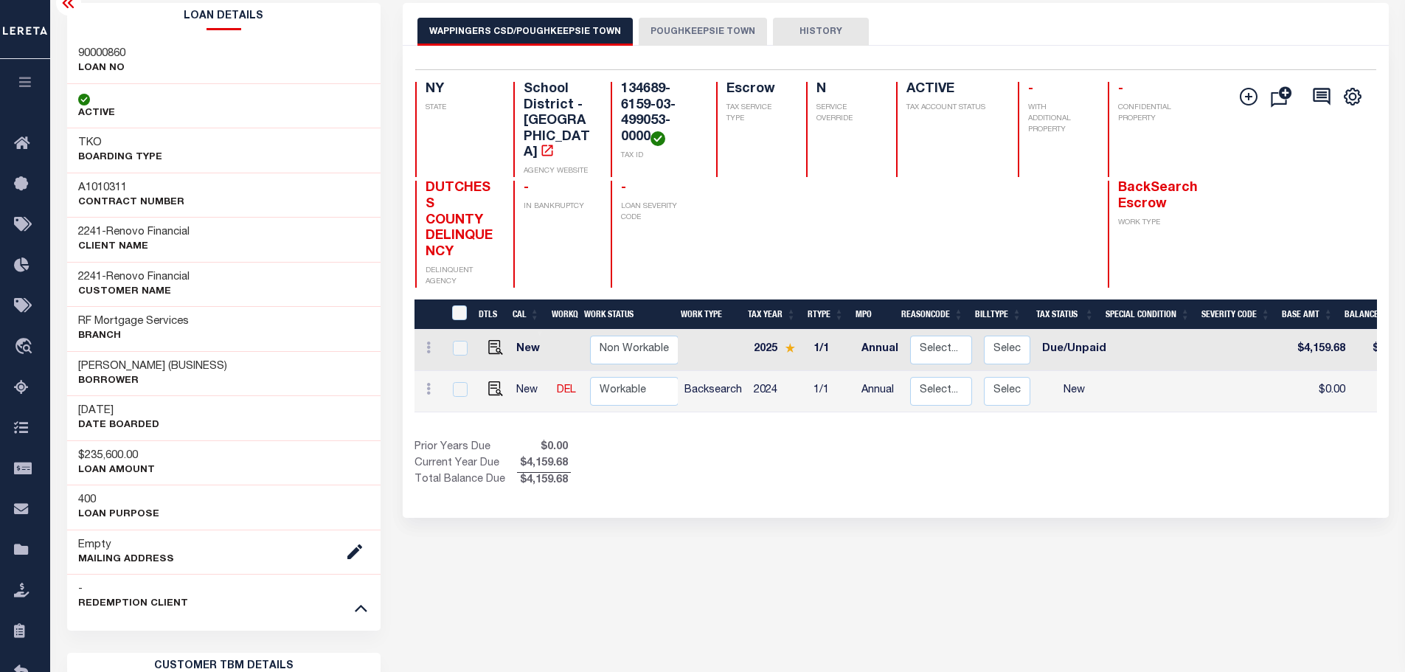
click at [724, 31] on button "POUGHKEEPSIE TOWN" at bounding box center [703, 32] width 128 height 28
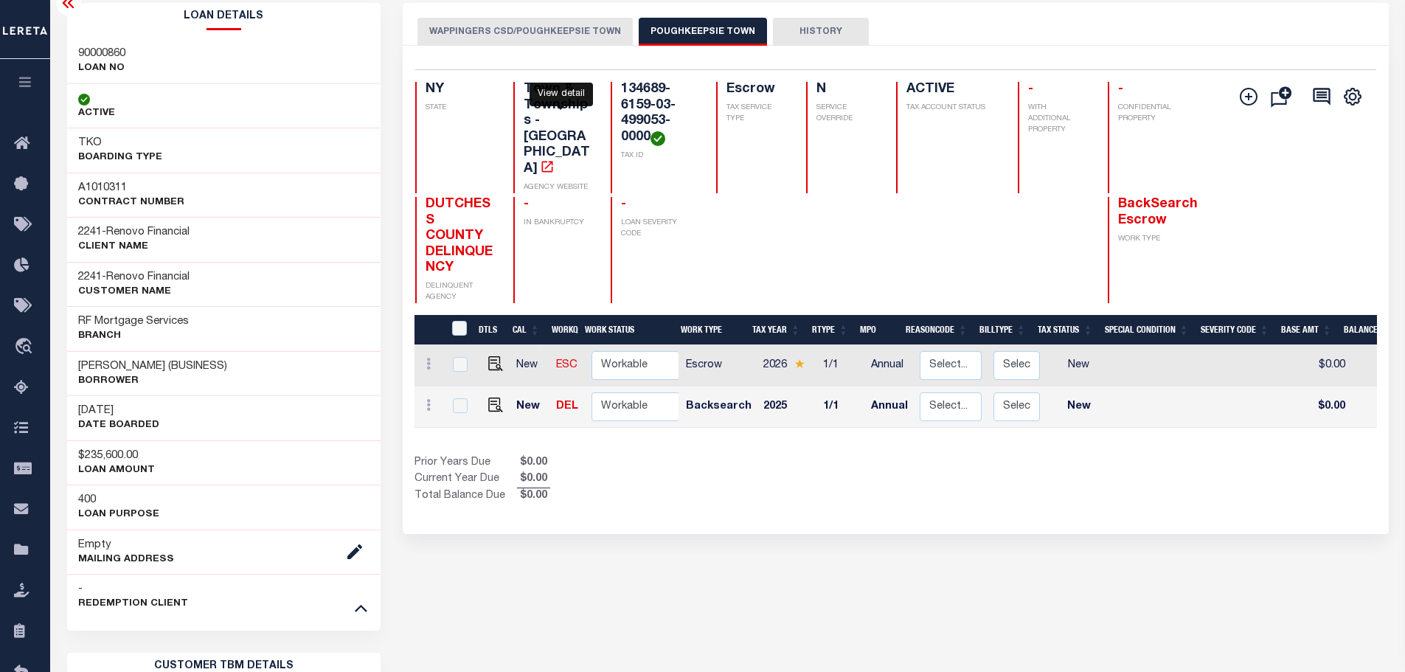
click at [555, 159] on icon "" at bounding box center [547, 166] width 15 height 15
drag, startPoint x: 459, startPoint y: 224, endPoint x: 419, endPoint y: 182, distance: 57.9
click at [419, 197] on div "DUTCHESS COUNTY DELINQUENCY DELINQUENT AGENCY" at bounding box center [455, 250] width 80 height 106
copy span "DUTCHESS COUNTY DELINQUENCY"
